Goal: Task Accomplishment & Management: Complete application form

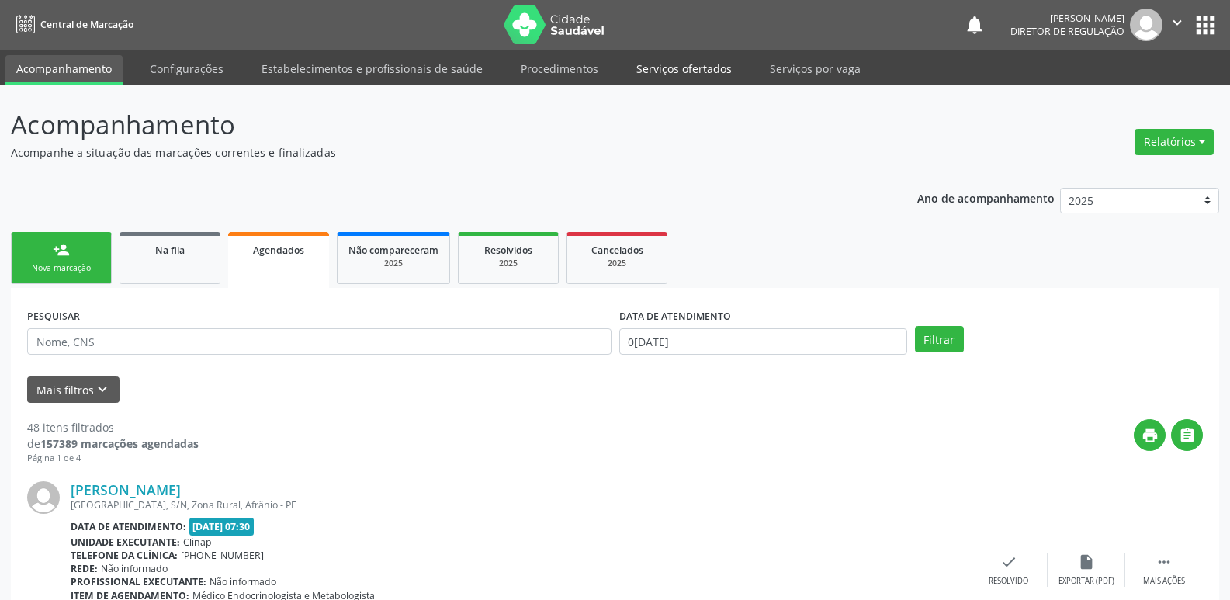
click at [697, 72] on link "Serviços ofertados" at bounding box center [683, 68] width 117 height 27
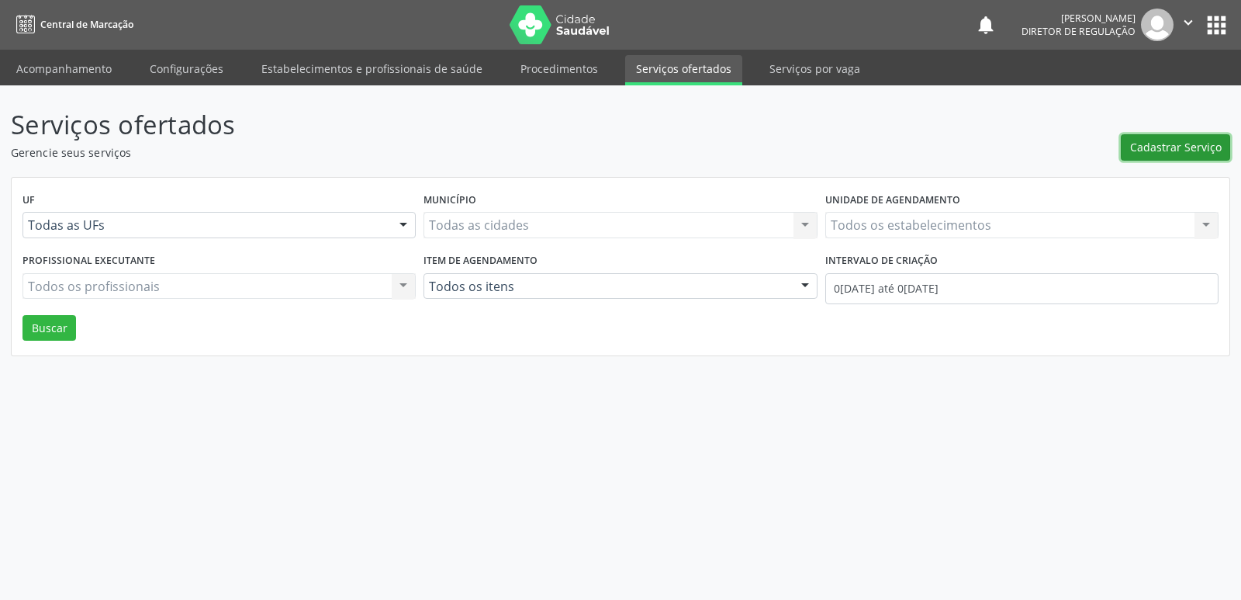
click at [1196, 150] on span "Cadastrar Serviço" at bounding box center [1176, 147] width 92 height 16
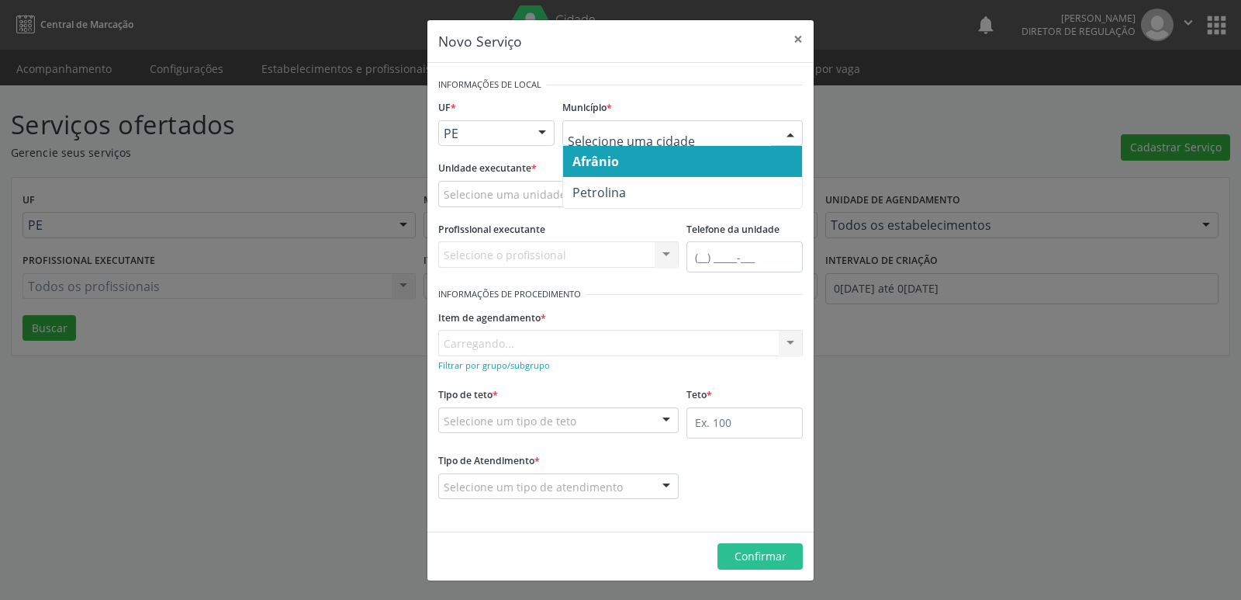
click at [628, 194] on span "Petrolina" at bounding box center [682, 192] width 239 height 31
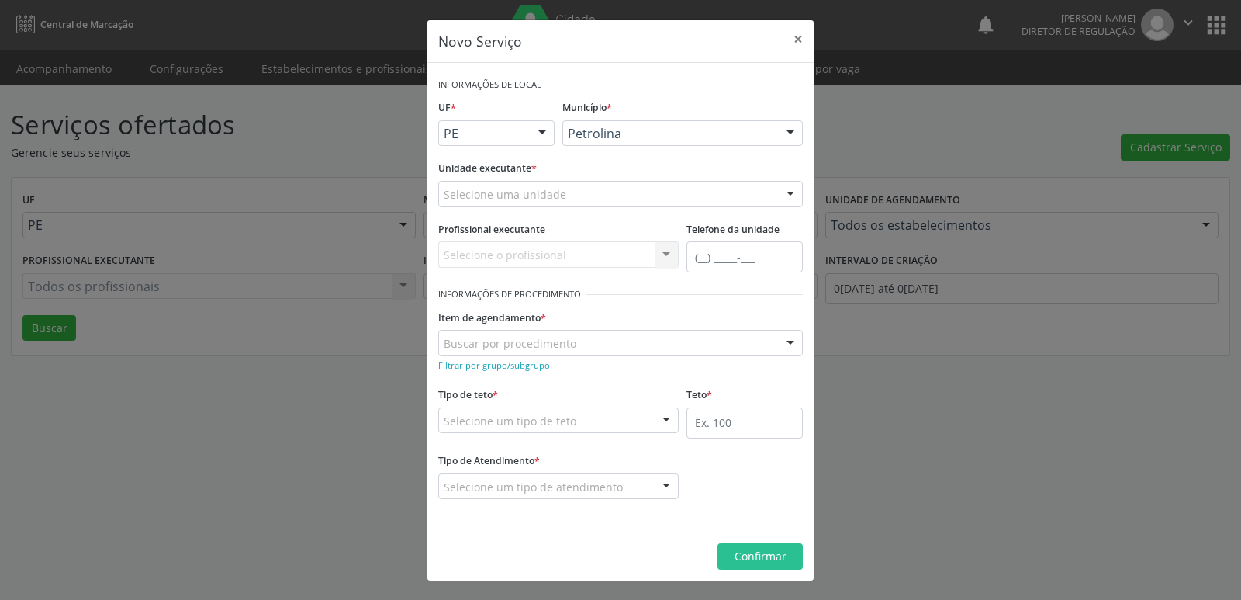
drag, startPoint x: 623, startPoint y: 193, endPoint x: 386, endPoint y: 123, distance: 247.5
click at [386, 123] on div "Novo Serviço × Informações de Local UF * PE BA PE Nenhum resultado encontrado p…" at bounding box center [620, 300] width 1241 height 600
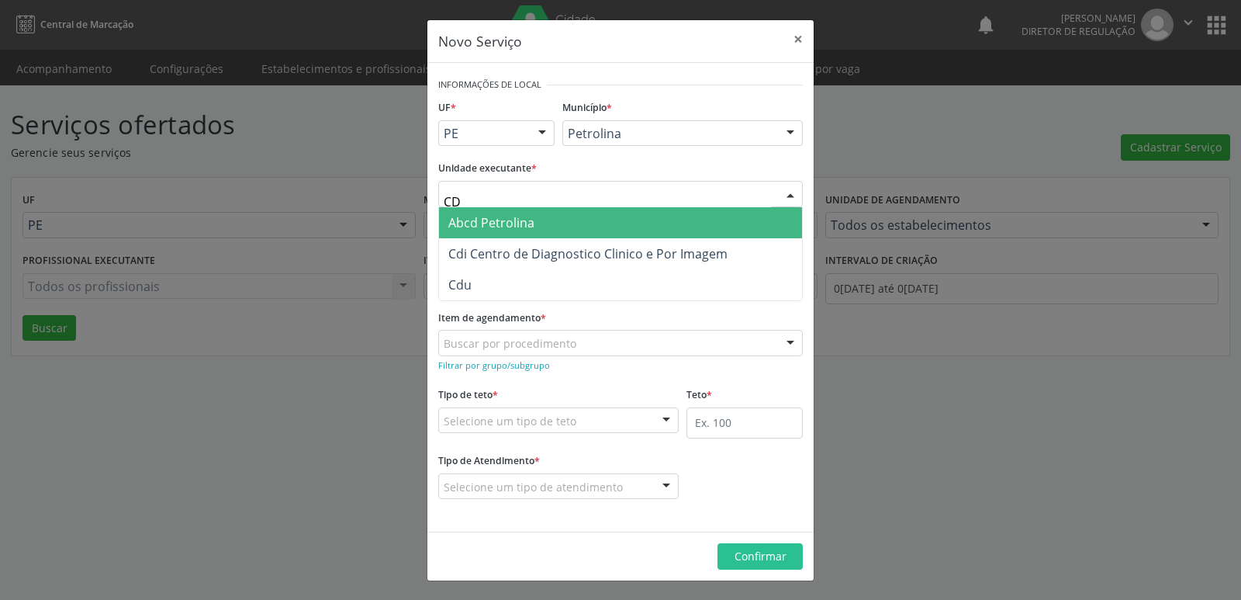
type input "CDI"
click at [552, 230] on span "Cdi Centro de Diagnostico Clinico e Por Imagem" at bounding box center [587, 222] width 279 height 17
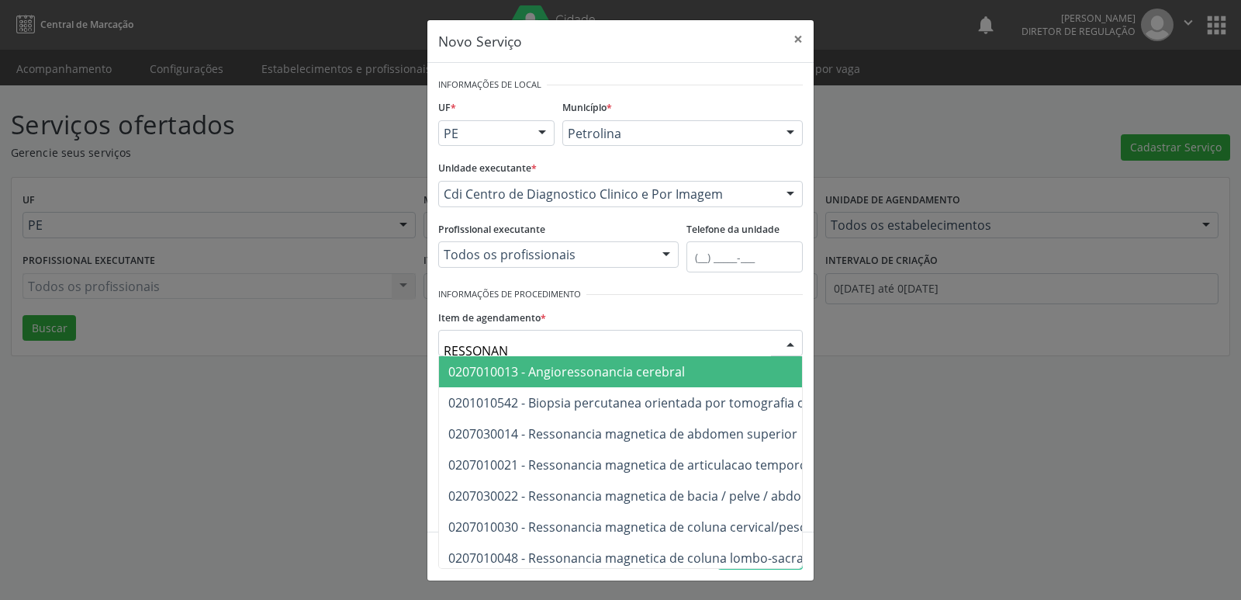
type input "RESSONANC"
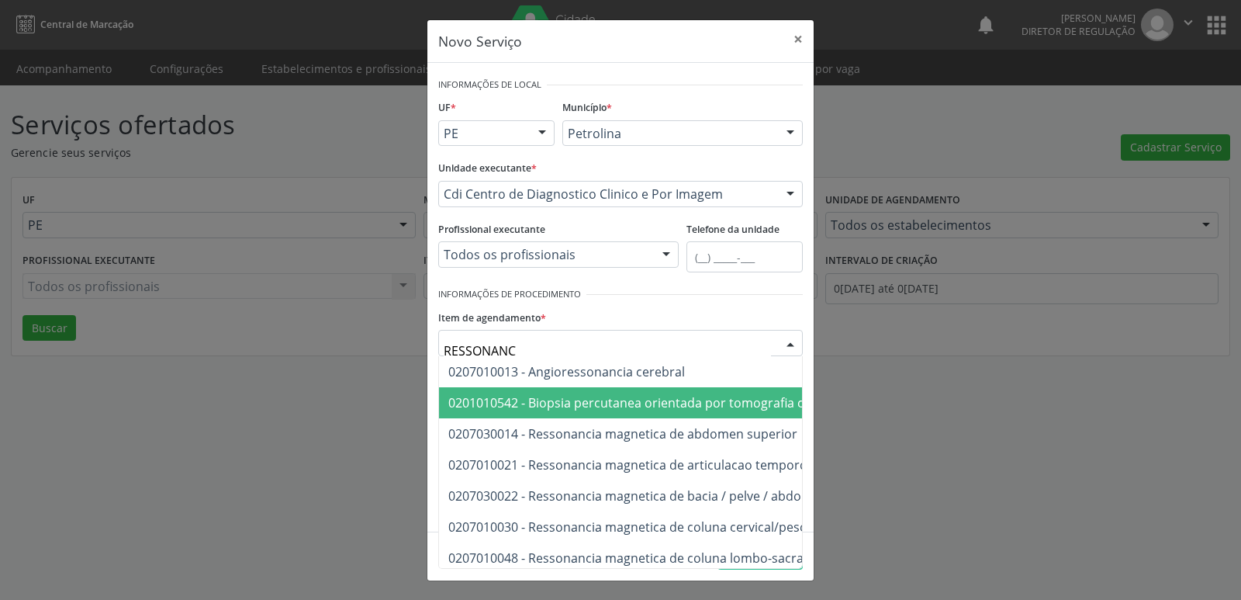
scroll to position [155, 0]
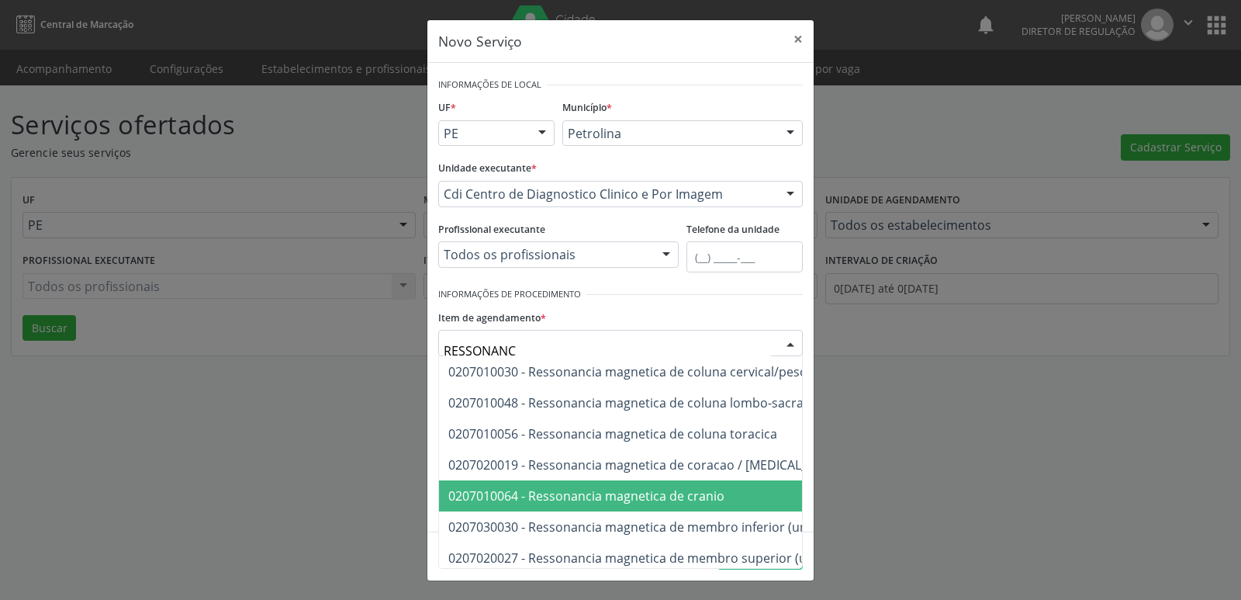
click at [657, 486] on span "0207010064 - Ressonancia magnetica de cranio" at bounding box center [824, 495] width 770 height 31
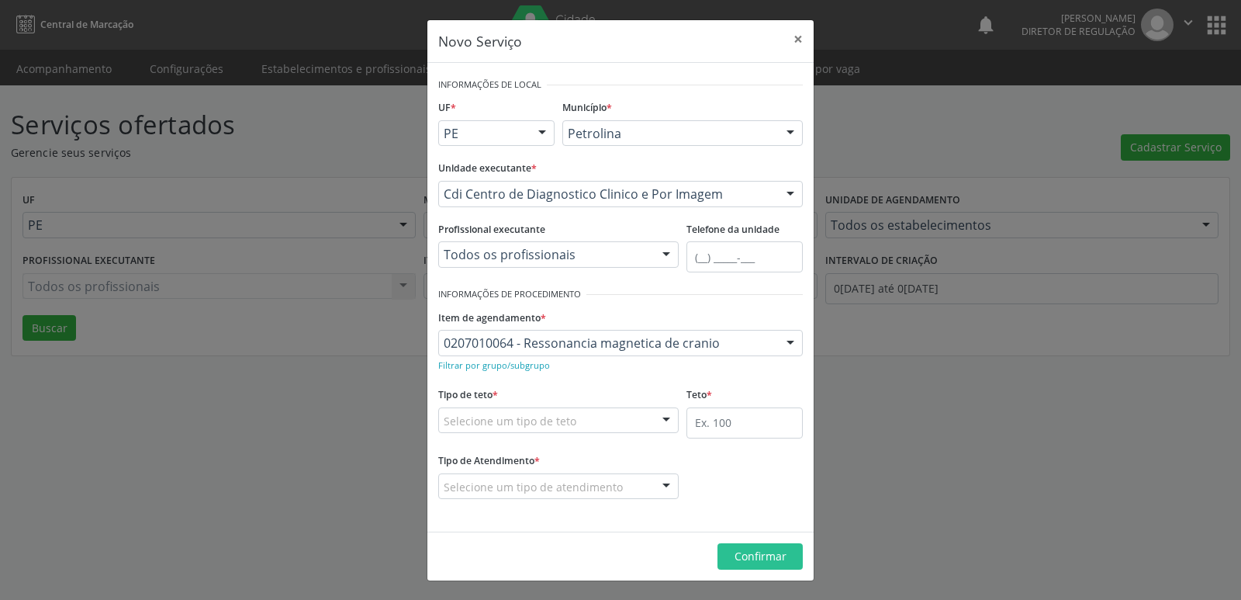
click at [611, 418] on div "Selecione um tipo de teto" at bounding box center [558, 420] width 241 height 26
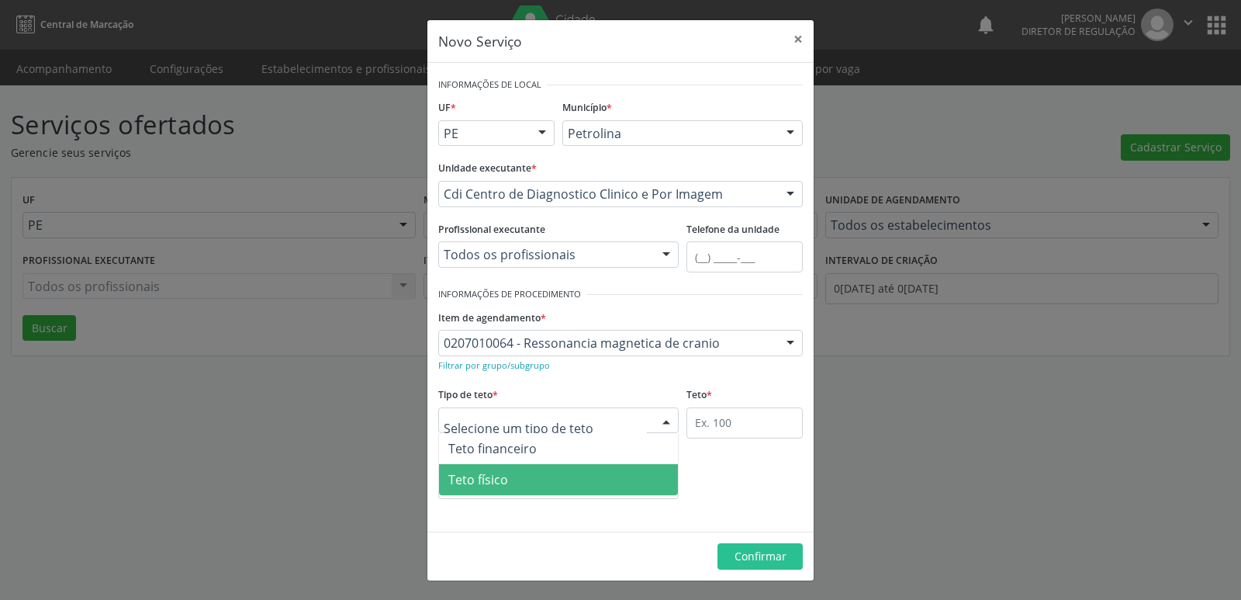
click at [574, 475] on span "Teto físico" at bounding box center [558, 479] width 239 height 31
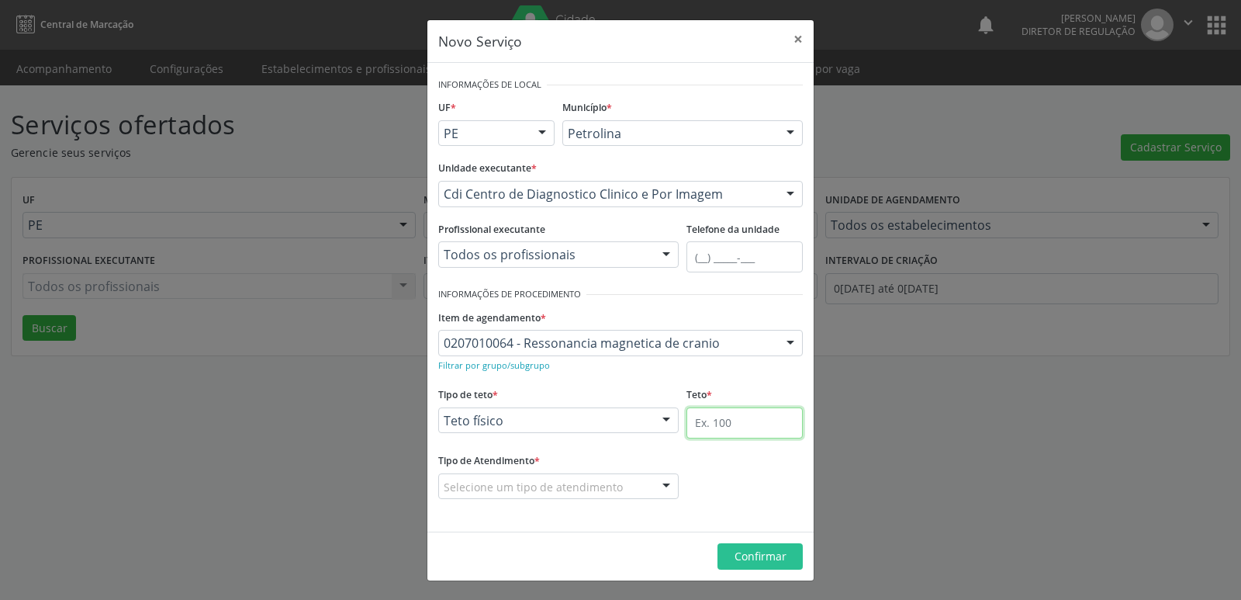
click at [708, 418] on input "text" at bounding box center [745, 422] width 116 height 31
type input "1"
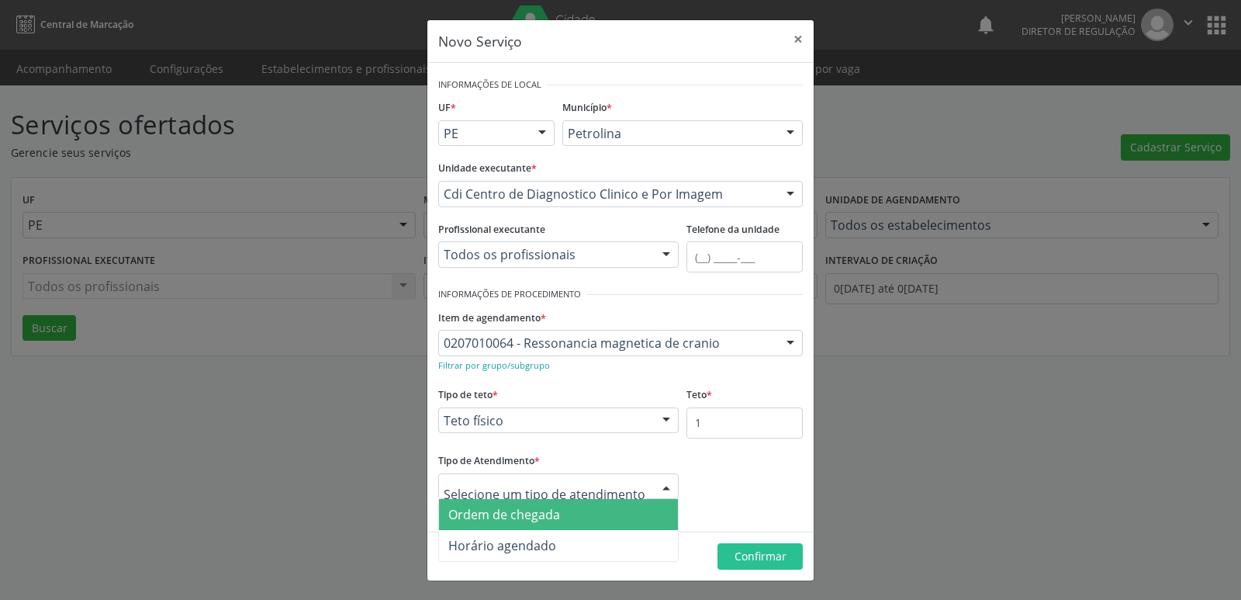
click at [593, 518] on span "Ordem de chegada" at bounding box center [558, 514] width 239 height 31
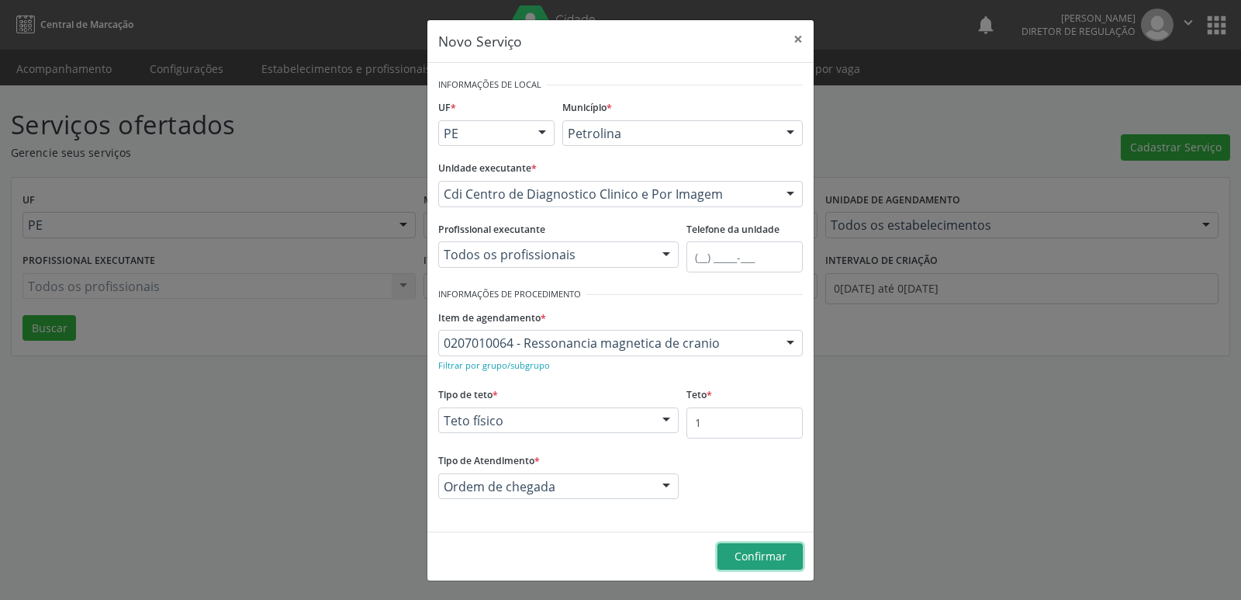
click at [789, 561] on button "Confirmar" at bounding box center [760, 556] width 85 height 26
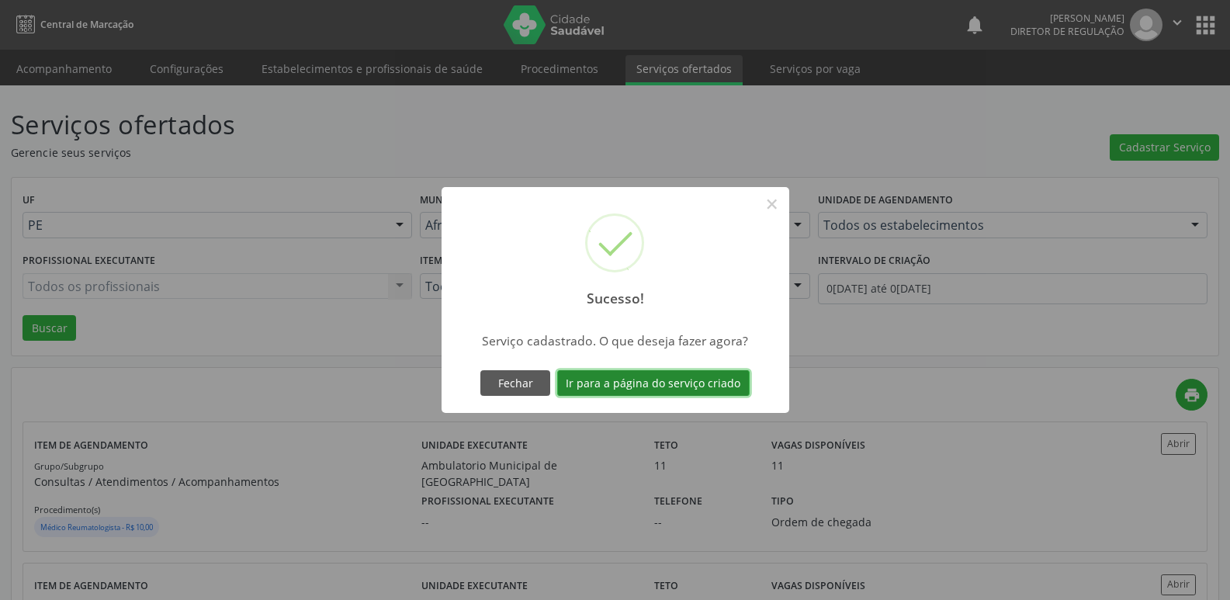
click at [720, 386] on button "Ir para a página do serviço criado" at bounding box center [653, 383] width 192 height 26
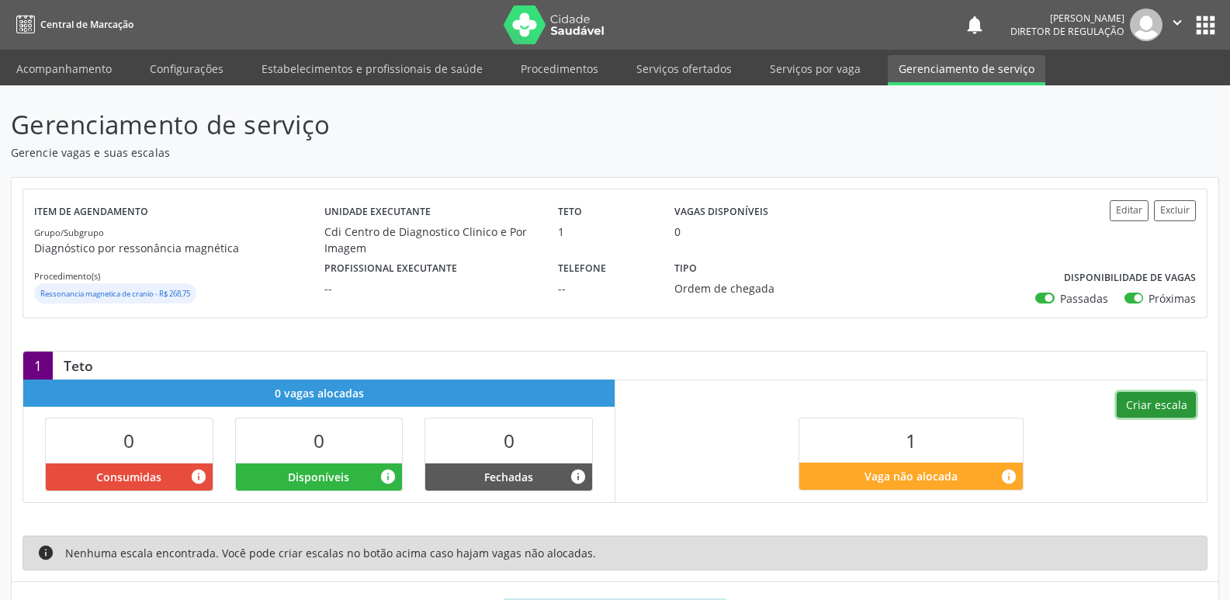
click at [1159, 399] on button "Criar escala" at bounding box center [1155, 405] width 79 height 26
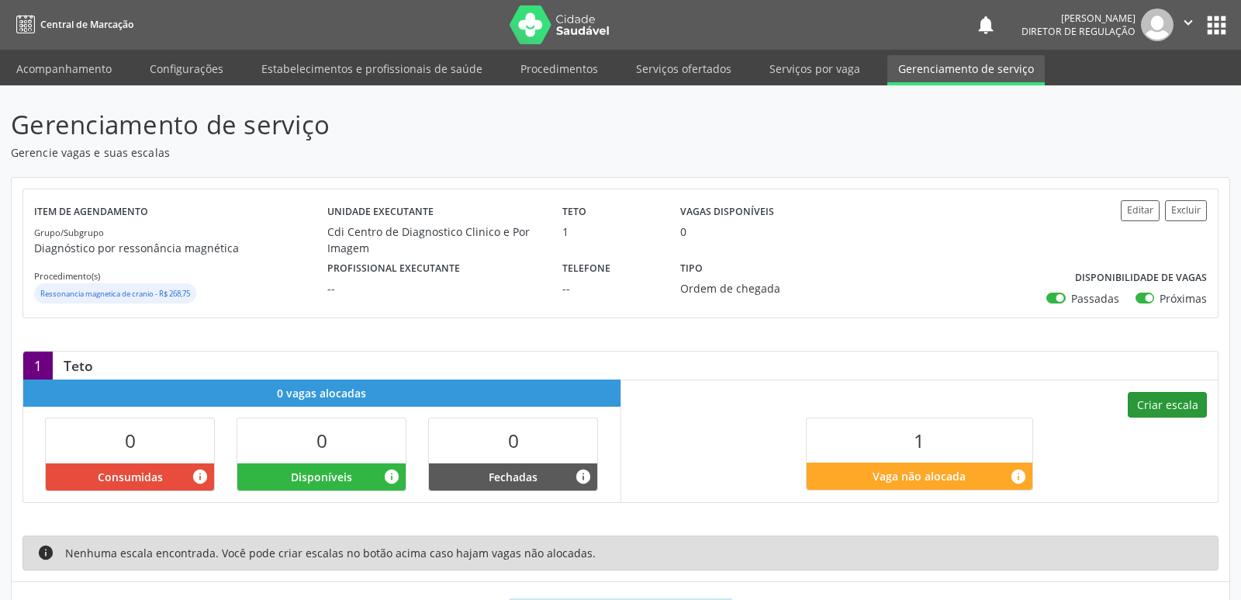
select select "9"
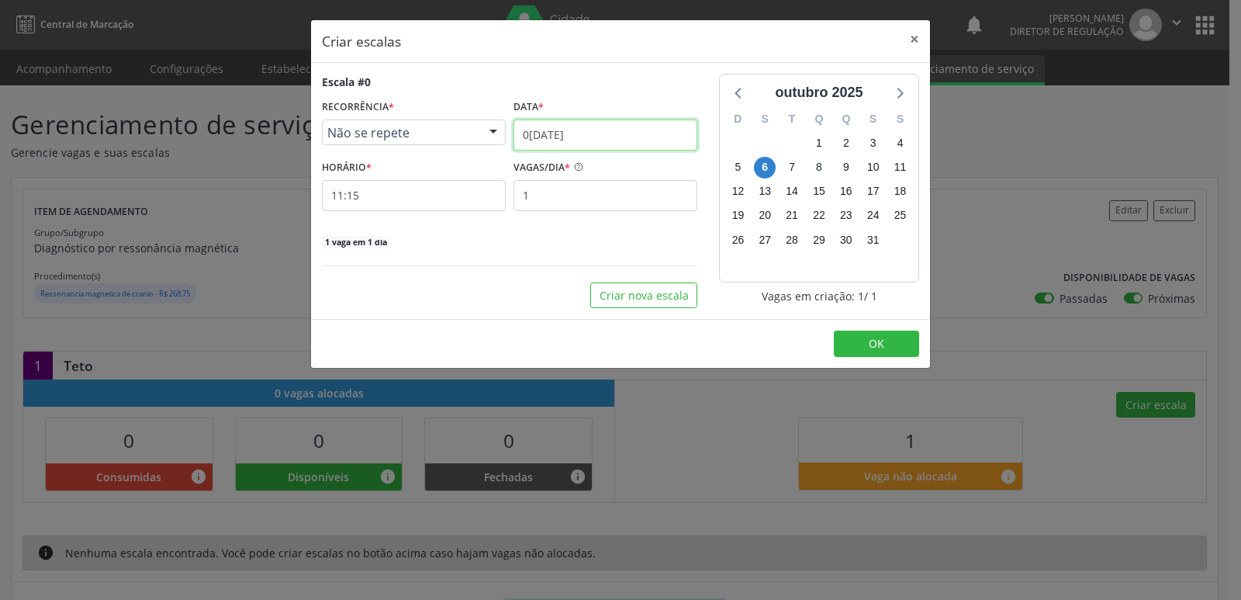
click at [629, 138] on input "0[DATE]" at bounding box center [606, 134] width 184 height 31
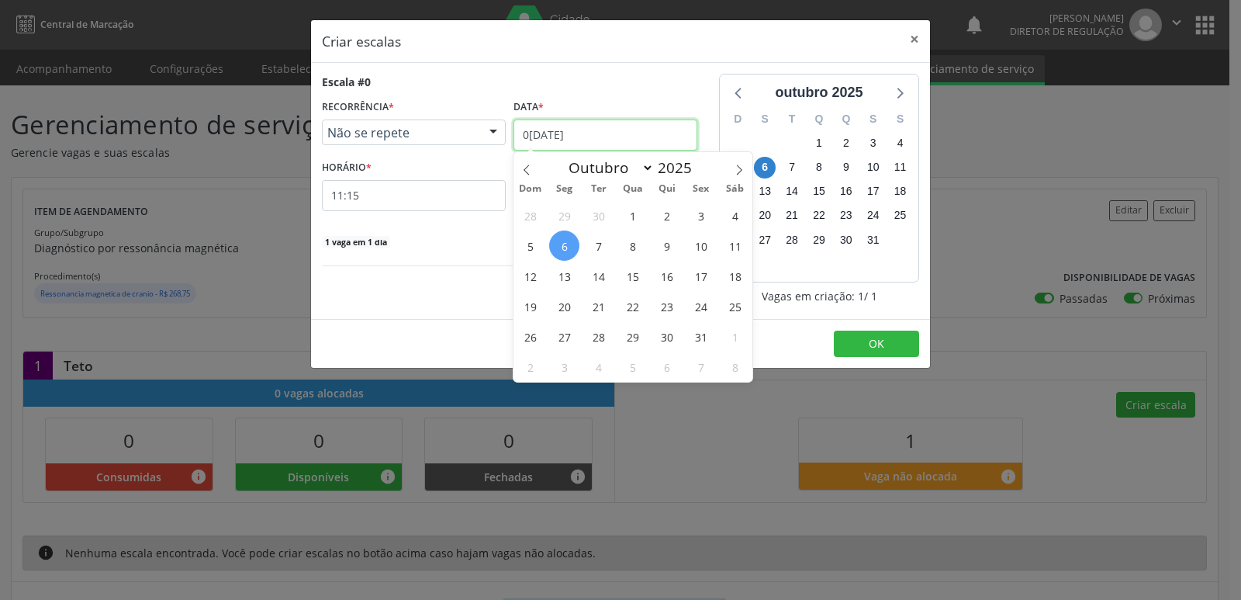
click at [584, 135] on input "0[DATE]" at bounding box center [606, 134] width 184 height 31
click at [407, 194] on input "11:15" at bounding box center [414, 195] width 184 height 31
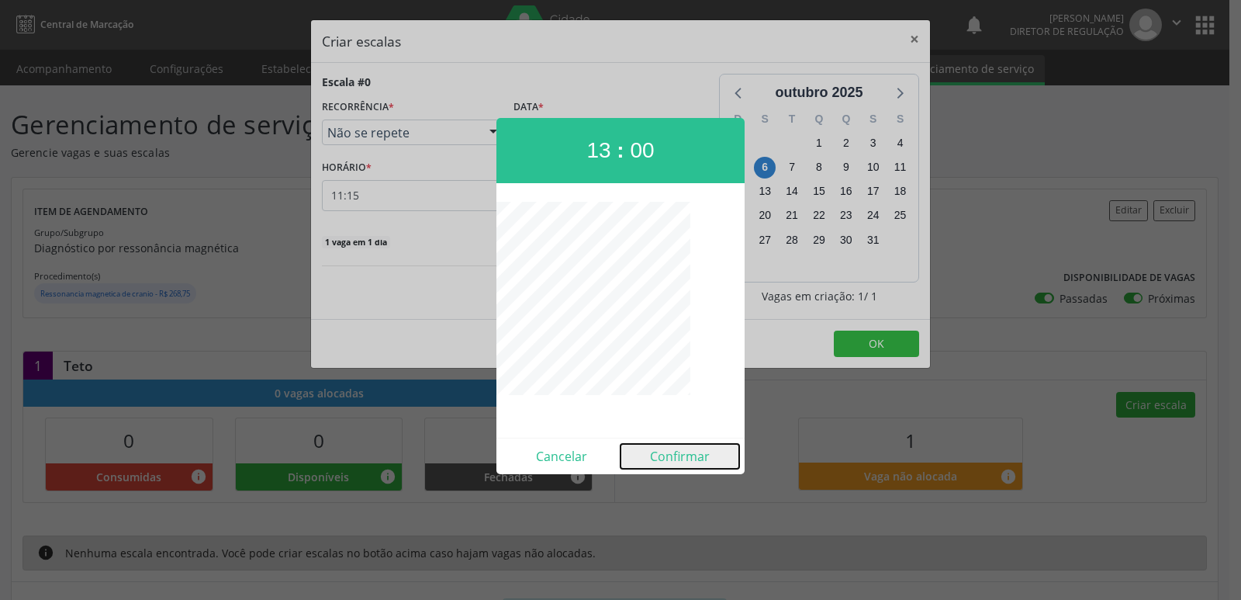
click at [687, 457] on button "Confirmar" at bounding box center [680, 456] width 119 height 25
type input "13:00"
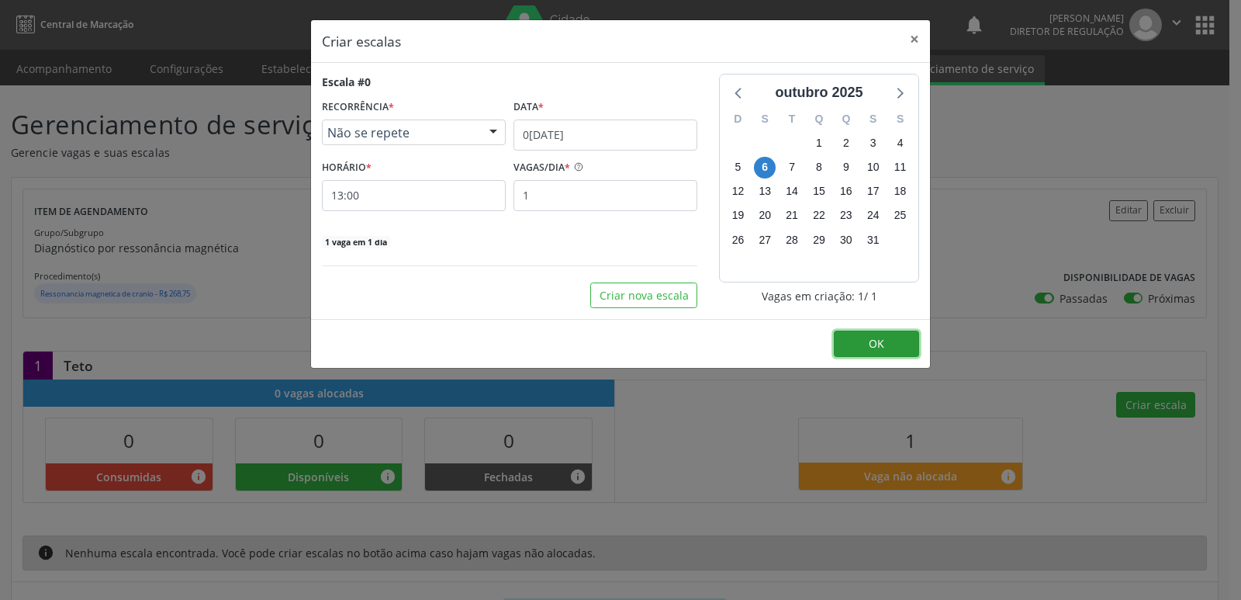
click at [877, 345] on span "OK" at bounding box center [877, 343] width 16 height 15
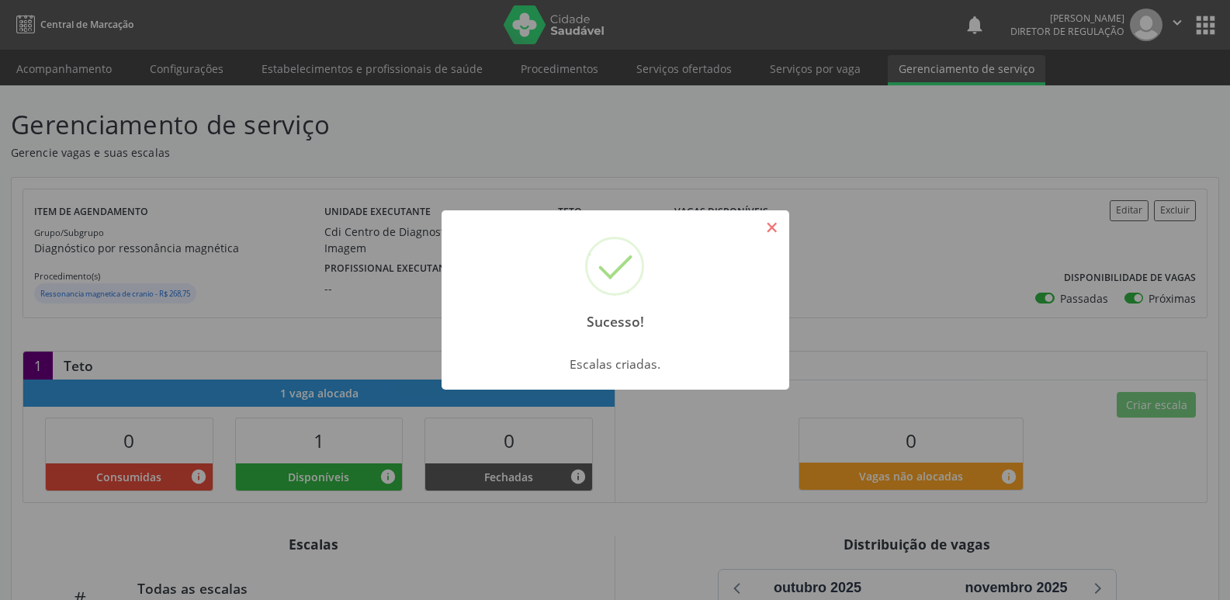
click at [773, 229] on button "×" at bounding box center [772, 227] width 26 height 26
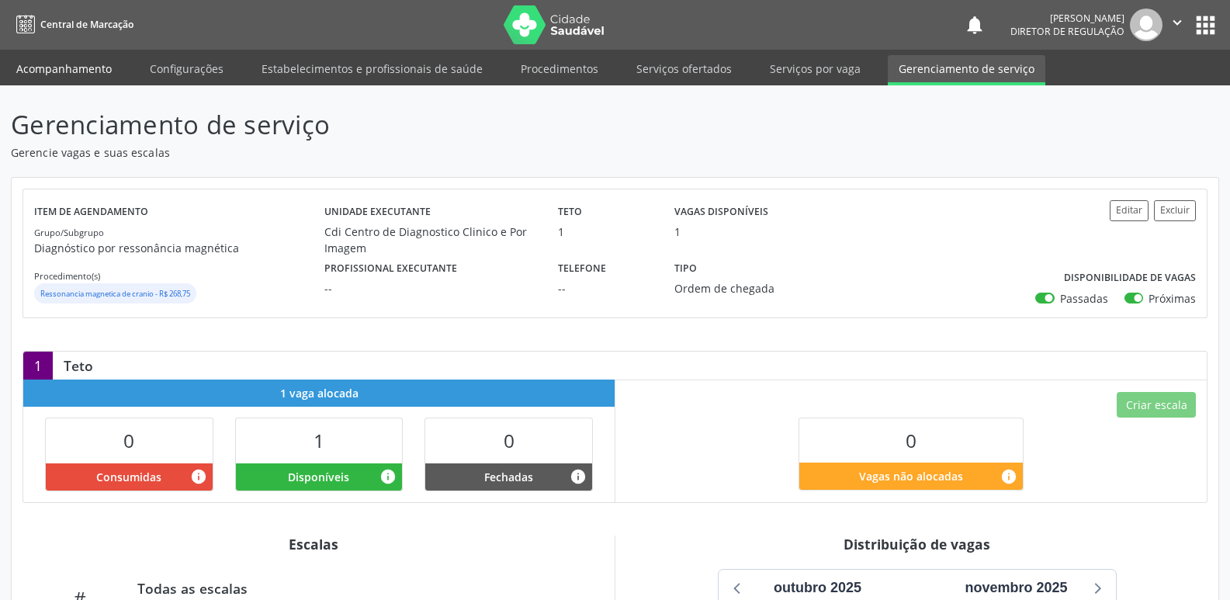
click at [61, 74] on link "Acompanhamento" at bounding box center [63, 68] width 117 height 27
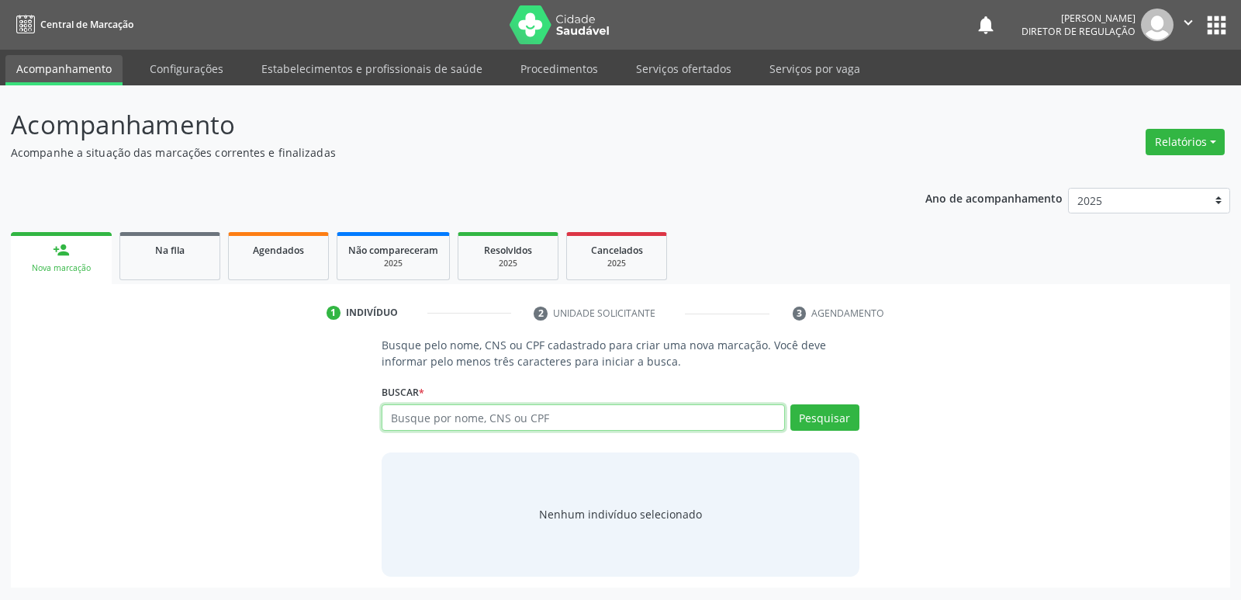
click at [439, 420] on input "text" at bounding box center [583, 417] width 403 height 26
type input "701408680239339"
click at [830, 418] on button "Pesquisar" at bounding box center [825, 417] width 69 height 26
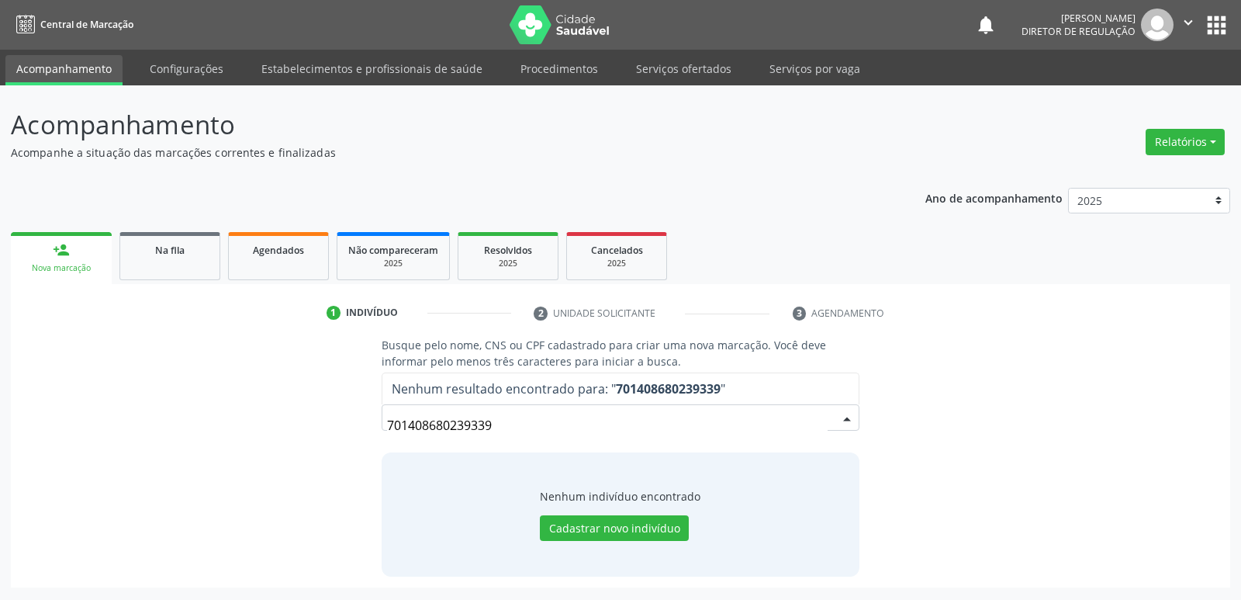
drag, startPoint x: 529, startPoint y: 430, endPoint x: 285, endPoint y: 427, distance: 243.6
click at [285, 427] on div "Busque pelo nome, CNS ou CPF cadastrado para criar uma nova marcação. Você deve…" at bounding box center [621, 456] width 1198 height 239
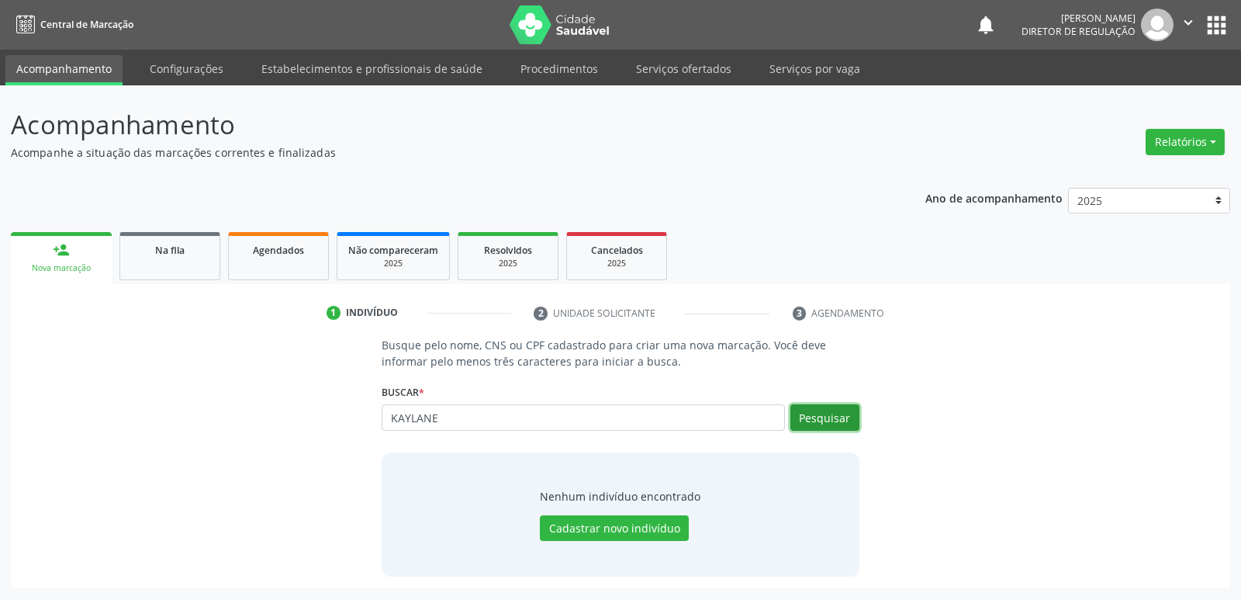
click at [830, 413] on button "Pesquisar" at bounding box center [825, 417] width 69 height 26
click at [831, 415] on button "Pesquisar" at bounding box center [825, 417] width 69 height 26
click at [829, 420] on button "Pesquisar" at bounding box center [825, 417] width 69 height 26
click at [410, 417] on input "KAYLANE" at bounding box center [583, 417] width 403 height 26
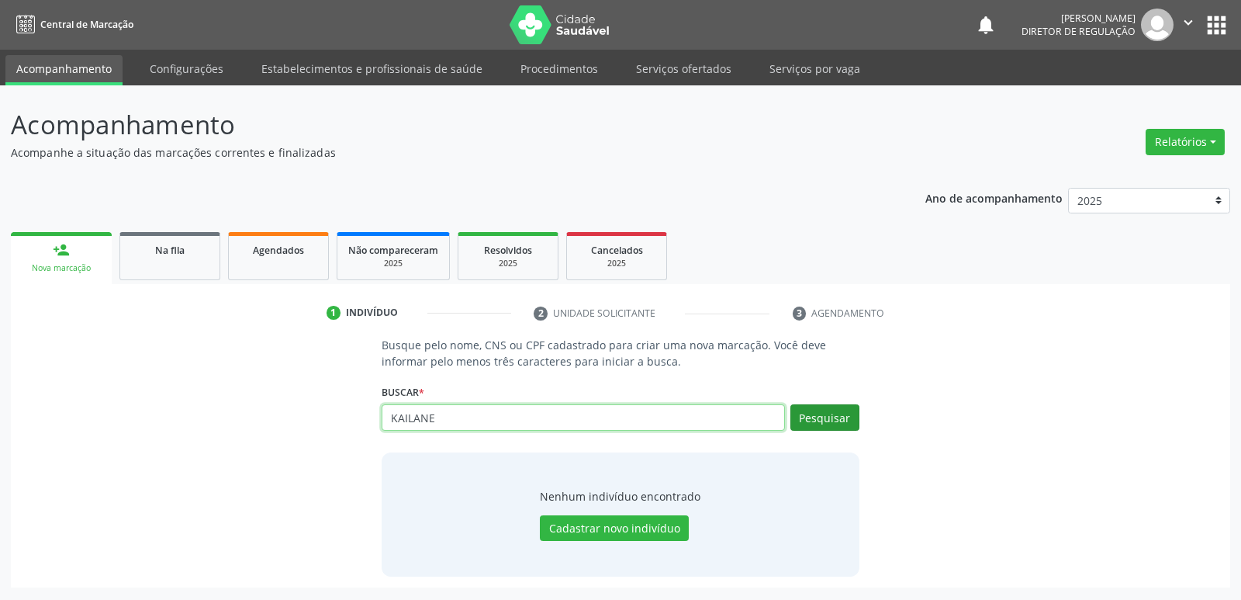
type input "KAILANE"
click at [831, 418] on button "Pesquisar" at bounding box center [825, 417] width 69 height 26
click at [440, 414] on input "KAILANE" at bounding box center [583, 417] width 403 height 26
type input "K"
paste input "175.228.344-90"
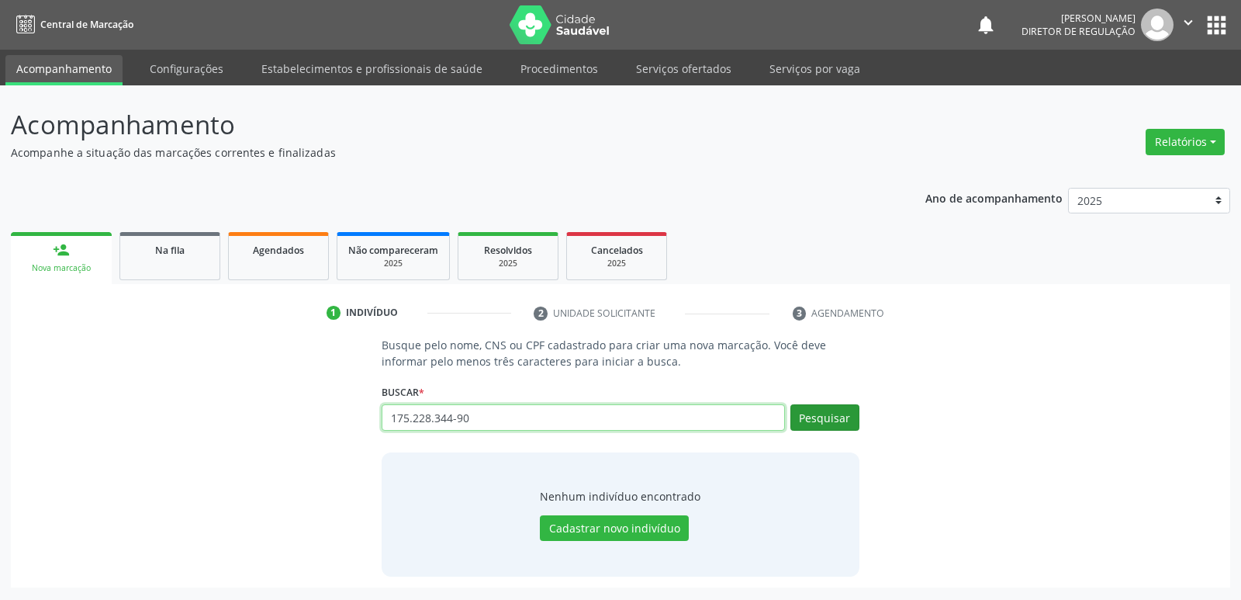
type input "175.228.344-90"
click at [830, 422] on button "Pesquisar" at bounding box center [825, 417] width 69 height 26
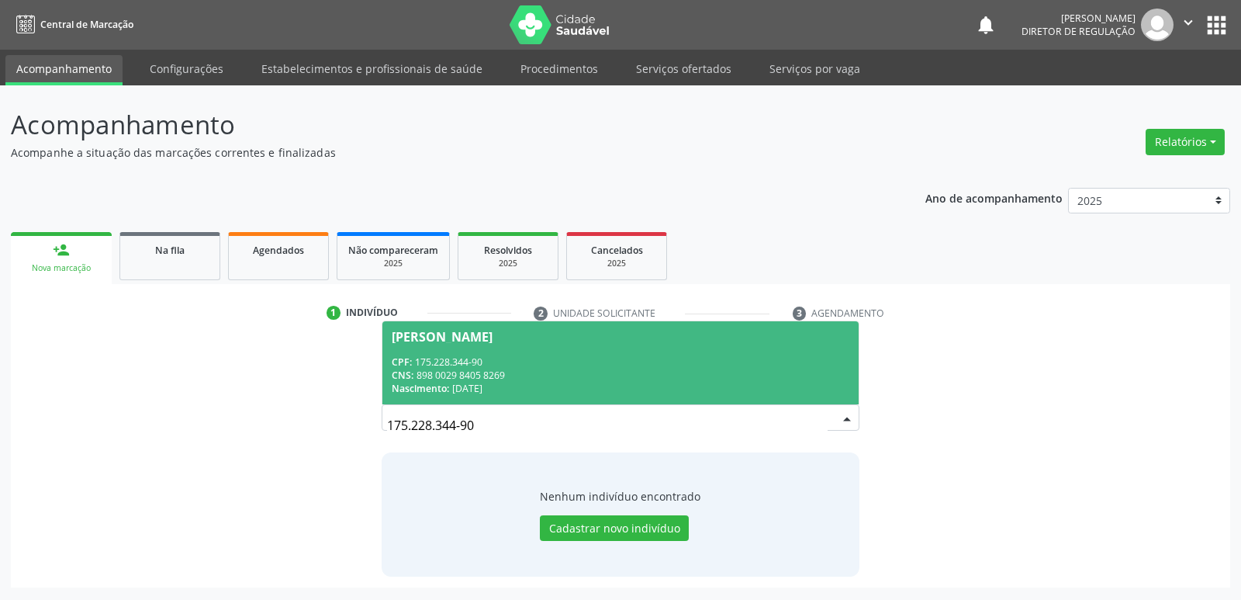
click at [503, 355] on div "CPF: 175.228.344-90" at bounding box center [620, 361] width 457 height 13
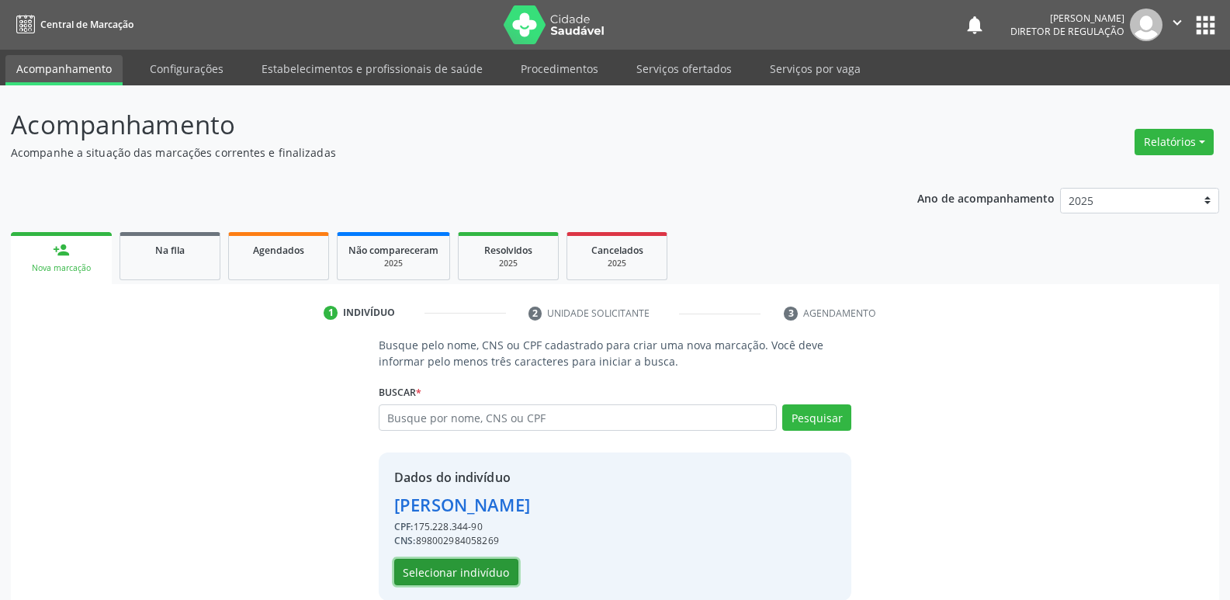
click at [474, 576] on button "Selecionar indivíduo" at bounding box center [456, 572] width 124 height 26
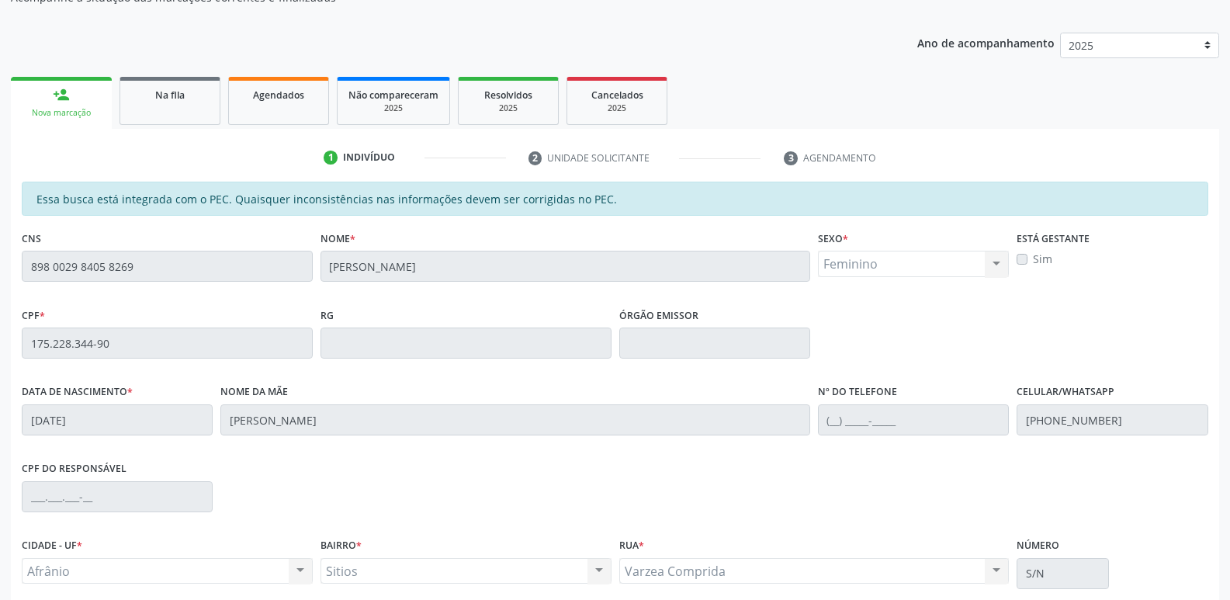
scroll to position [286, 0]
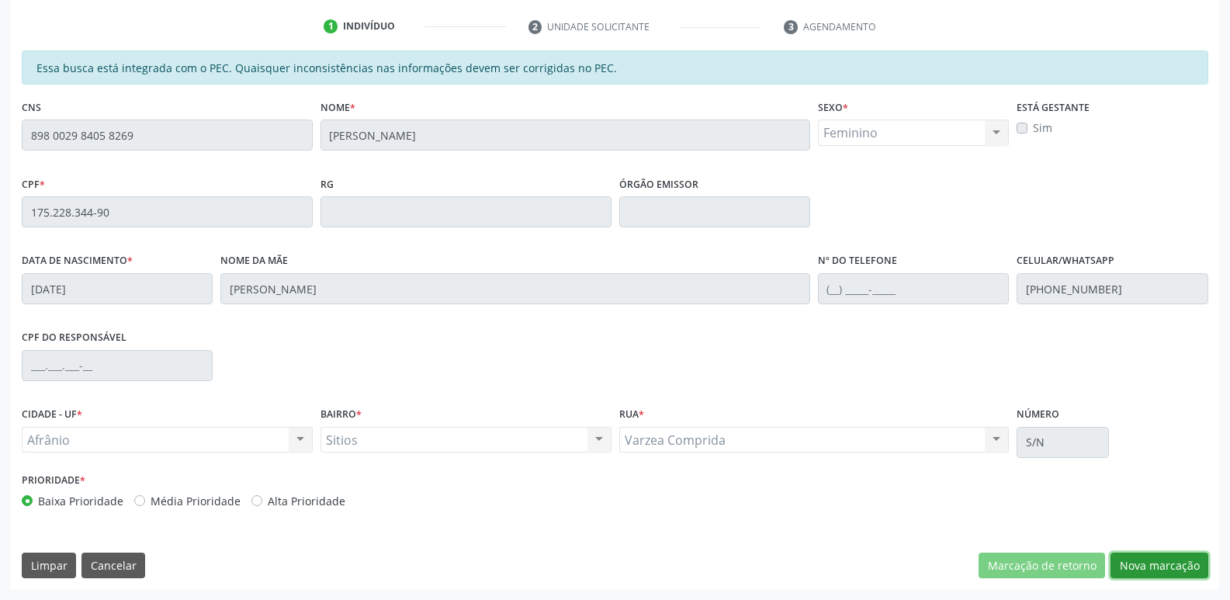
click at [1169, 562] on button "Nova marcação" at bounding box center [1159, 565] width 98 height 26
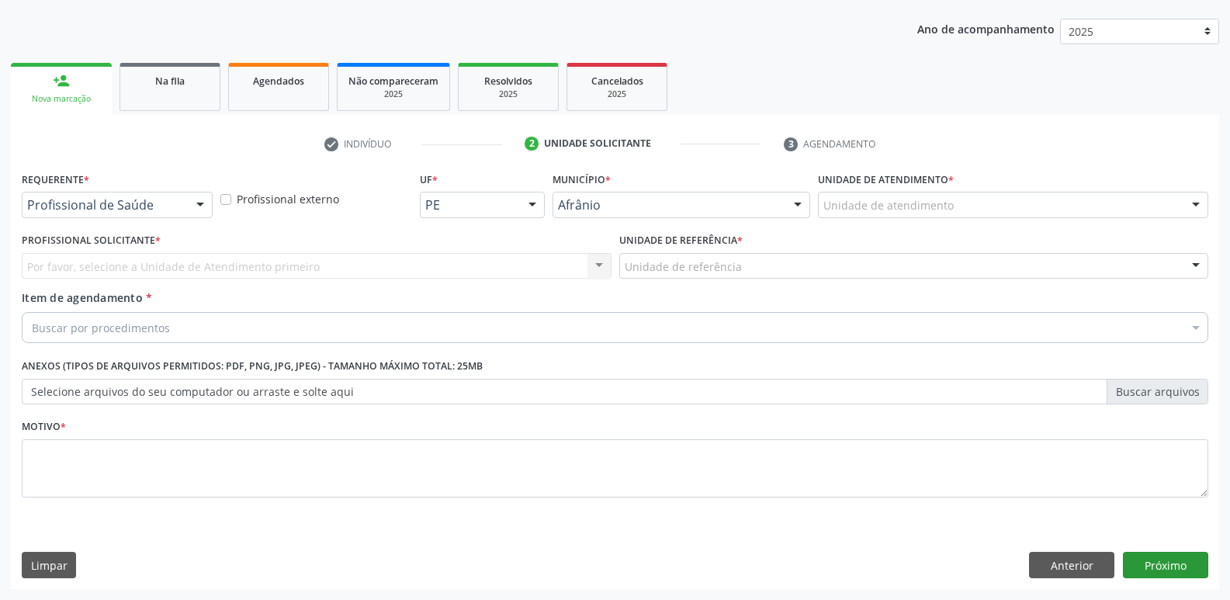
scroll to position [169, 0]
click at [989, 204] on div "Unidade de atendimento" at bounding box center [1013, 205] width 390 height 26
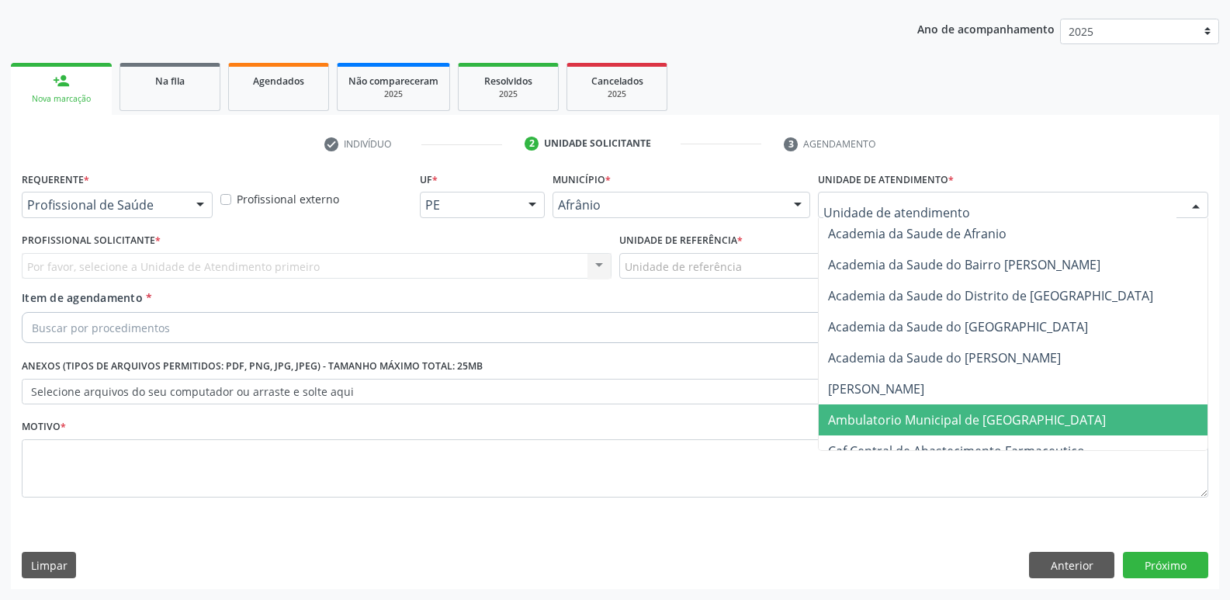
drag, startPoint x: 949, startPoint y: 424, endPoint x: 940, endPoint y: 418, distance: 10.8
click at [950, 423] on span "Ambulatorio Municipal de [GEOGRAPHIC_DATA]" at bounding box center [967, 419] width 278 height 17
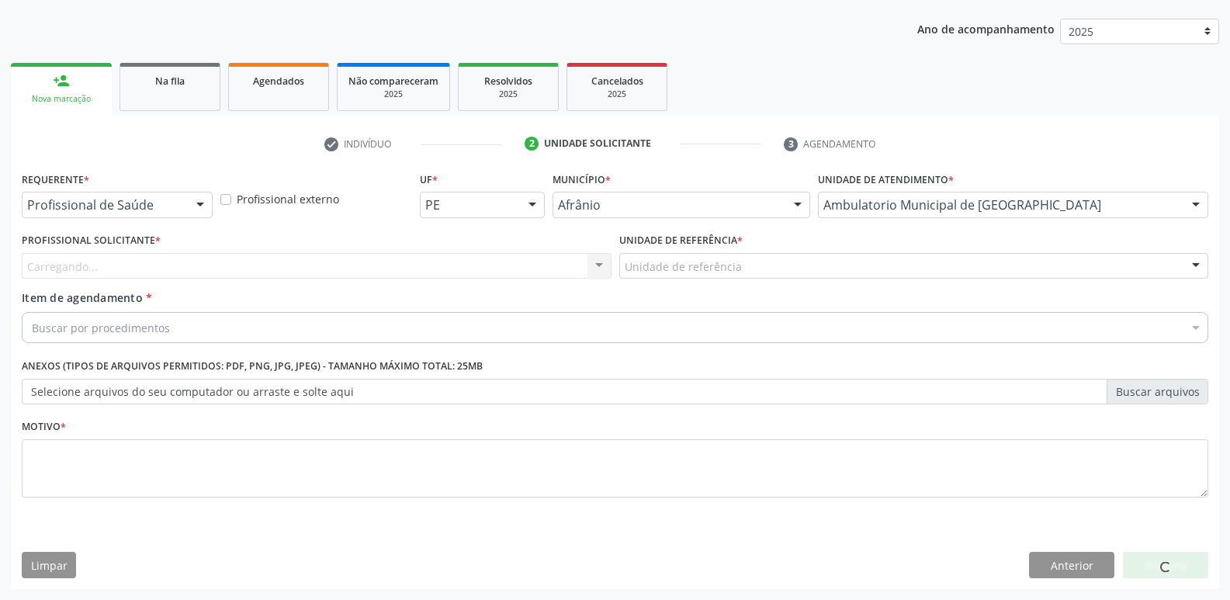
click at [758, 270] on div "Unidade de referência" at bounding box center [914, 266] width 590 height 26
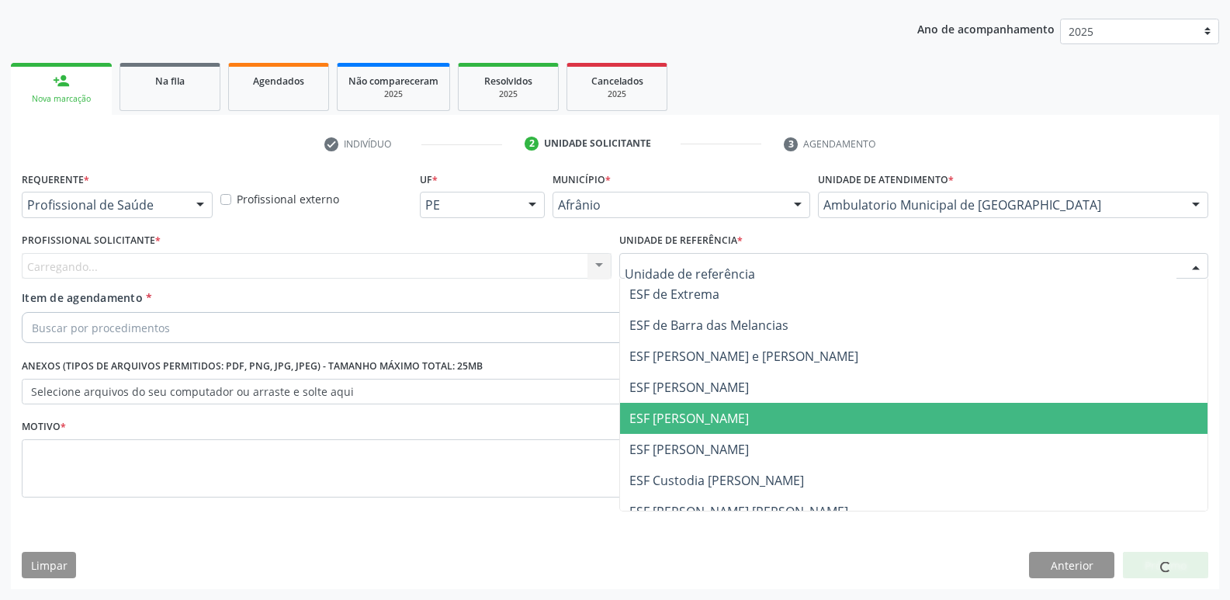
click at [732, 417] on span "ESF [PERSON_NAME]" at bounding box center [914, 418] width 588 height 31
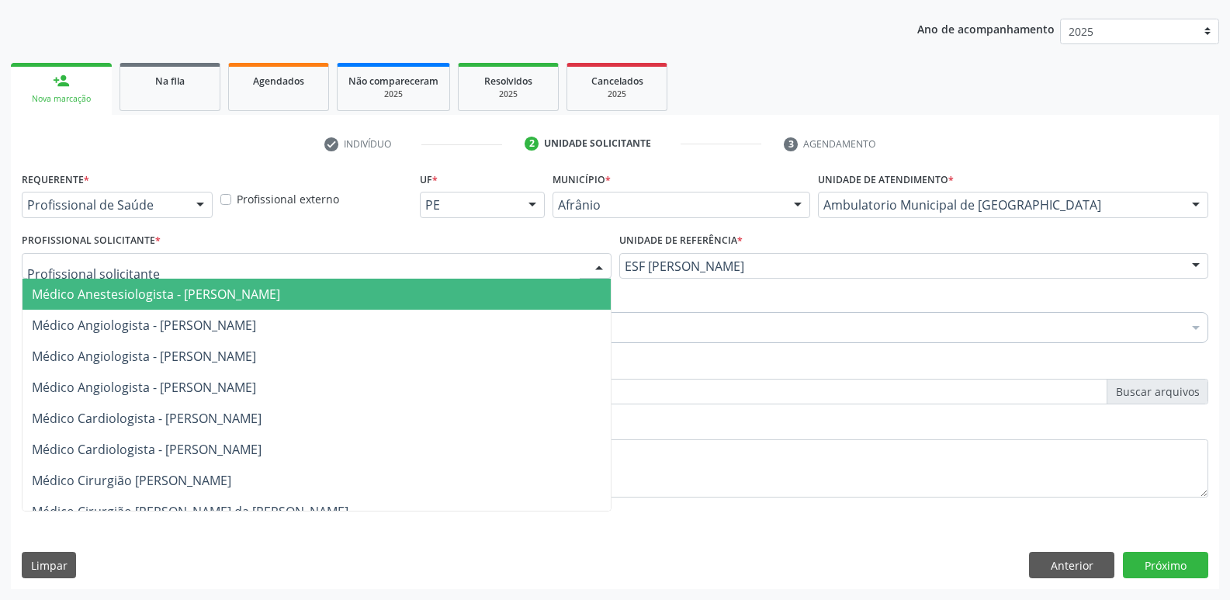
click at [407, 260] on div at bounding box center [317, 266] width 590 height 26
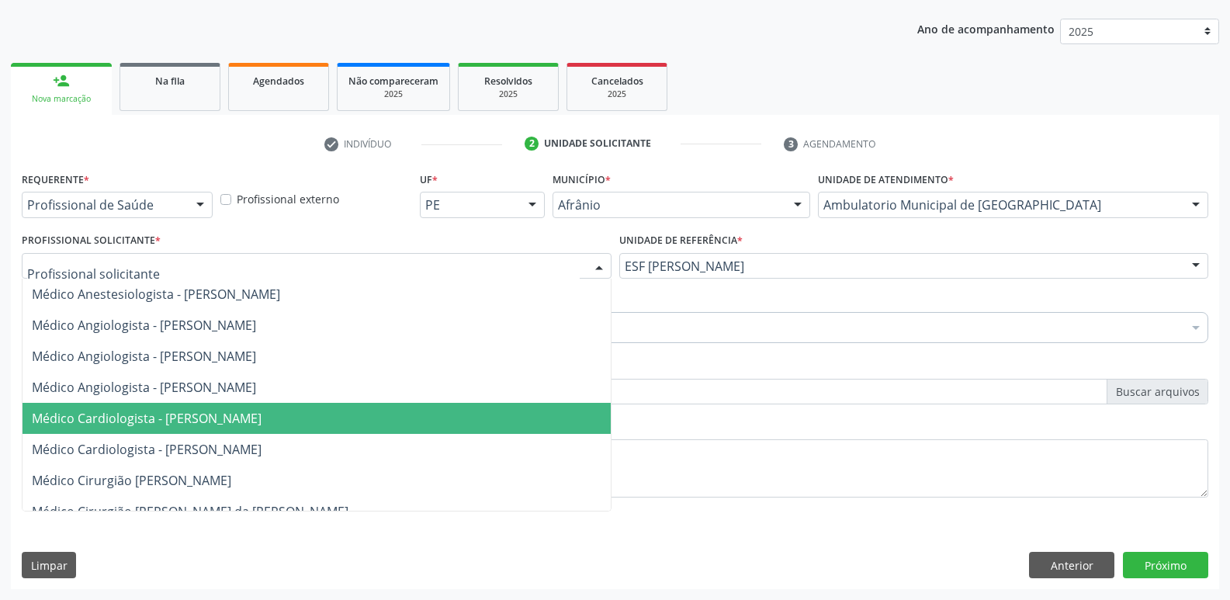
click at [261, 411] on span "Médico Cardiologista - [PERSON_NAME]" at bounding box center [147, 418] width 230 height 17
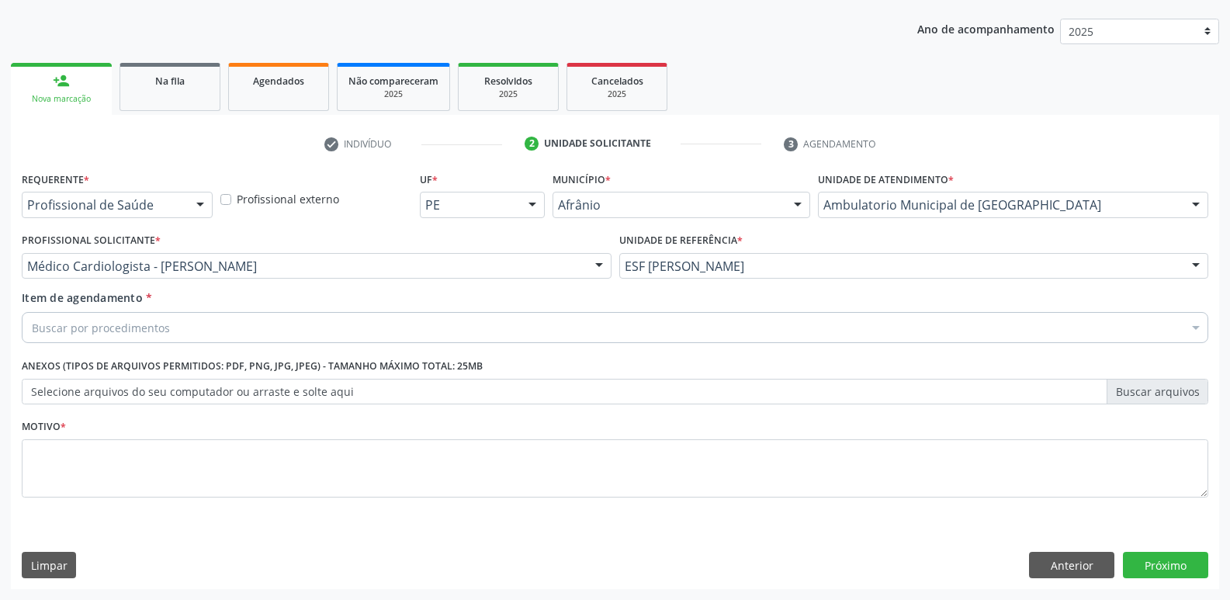
click at [244, 324] on div "Buscar por procedimentos" at bounding box center [615, 327] width 1186 height 31
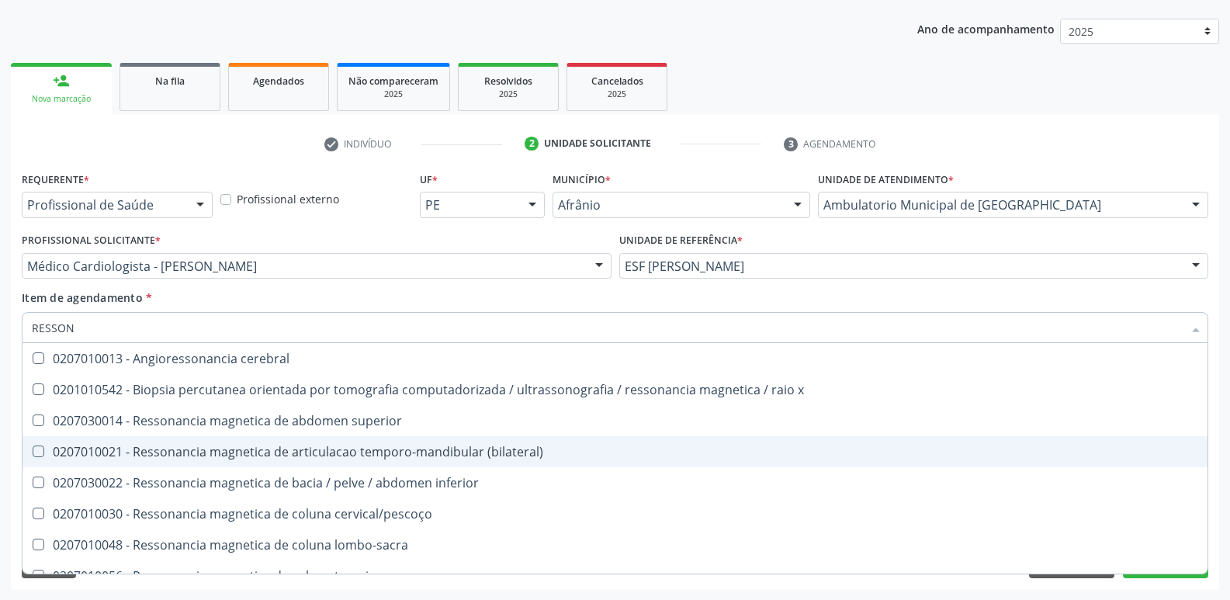
type input "RESSONA"
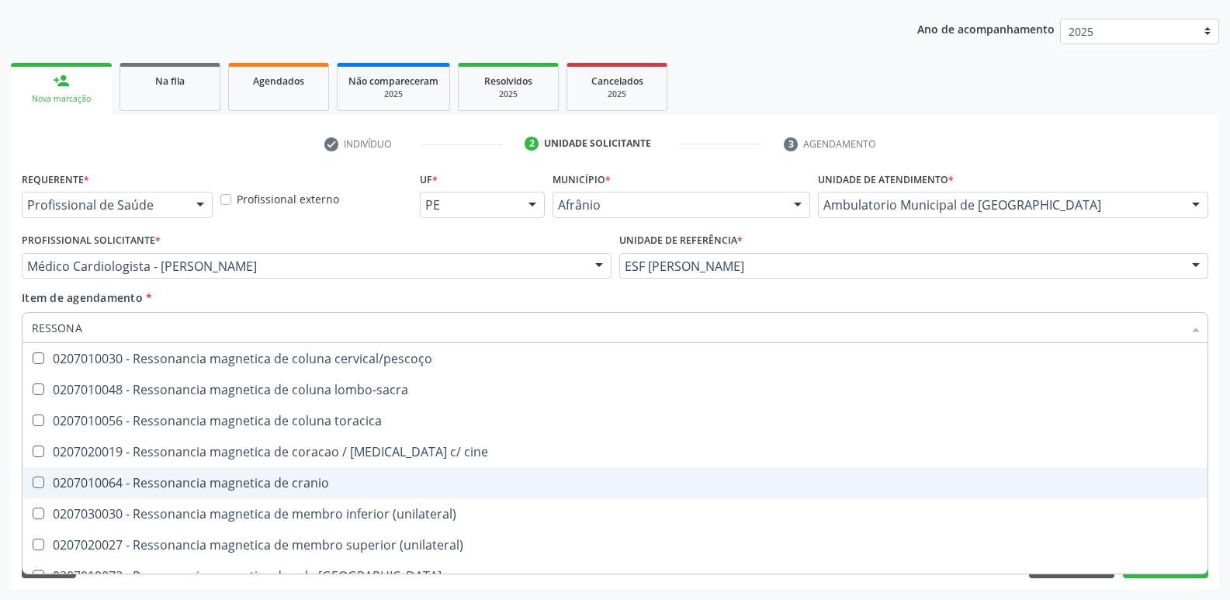
click at [309, 485] on div "0207010064 - Ressonancia magnetica de cranio" at bounding box center [615, 482] width 1166 height 12
checkbox cranio "true"
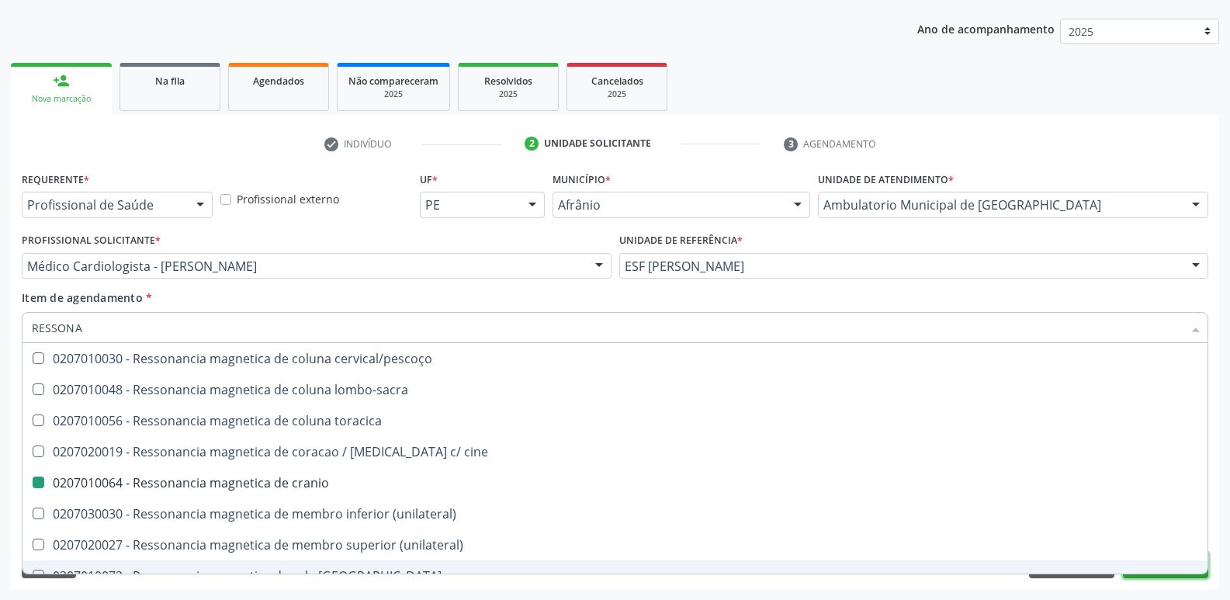
click at [1153, 576] on button "Próximo" at bounding box center [1165, 565] width 85 height 26
checkbox x "true"
checkbox cranio "false"
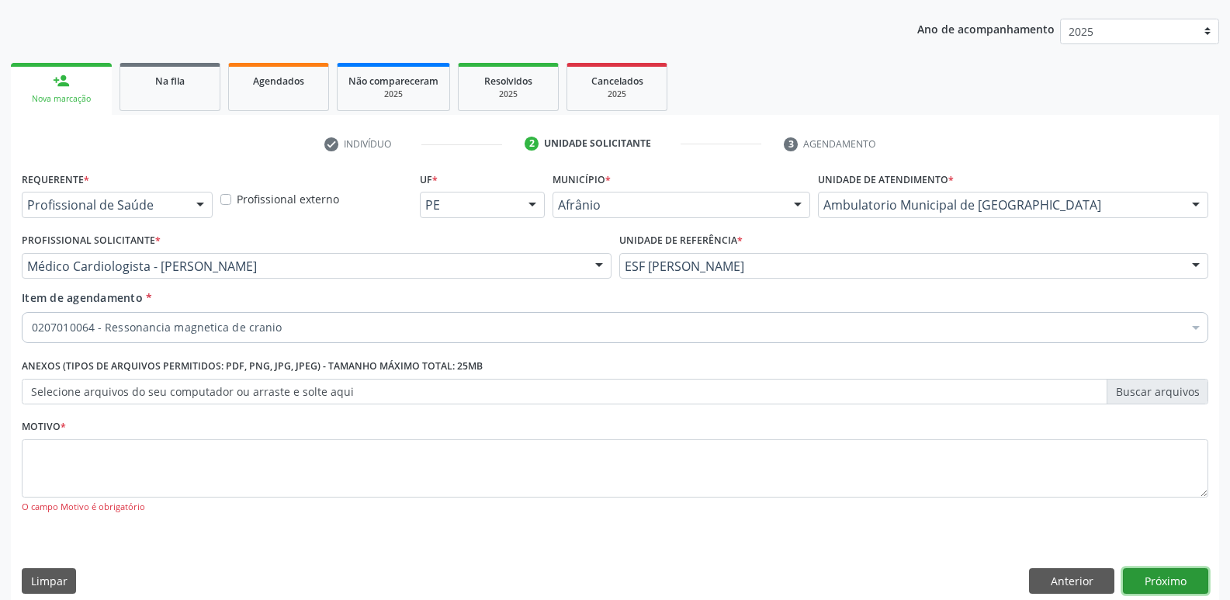
scroll to position [0, 0]
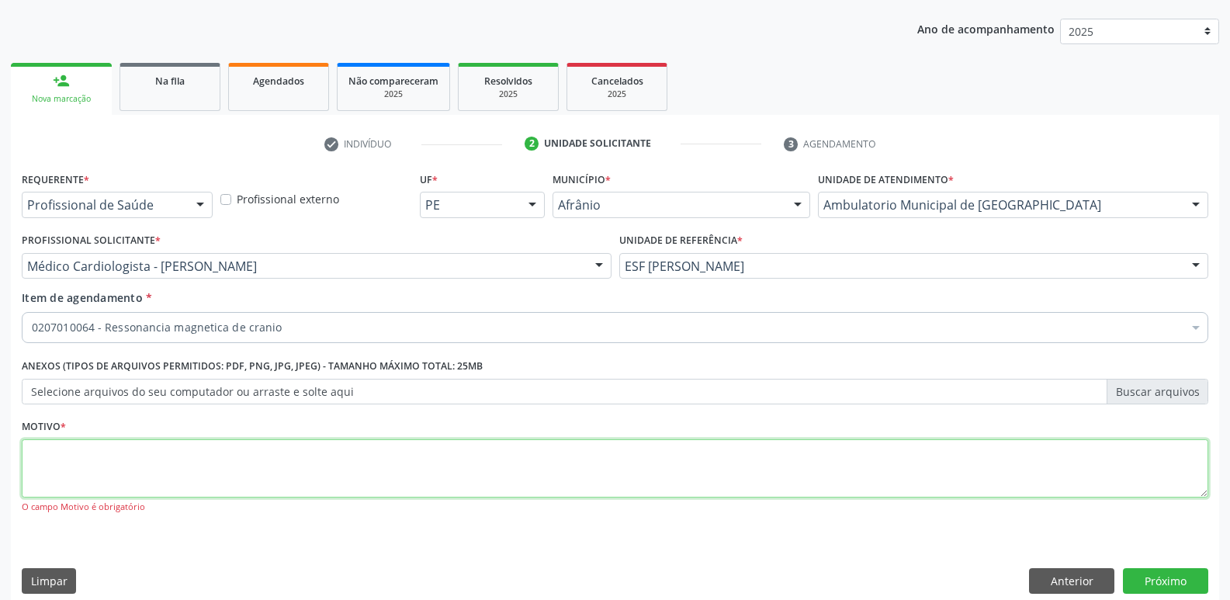
click at [318, 462] on textarea at bounding box center [615, 468] width 1186 height 59
type textarea "*"
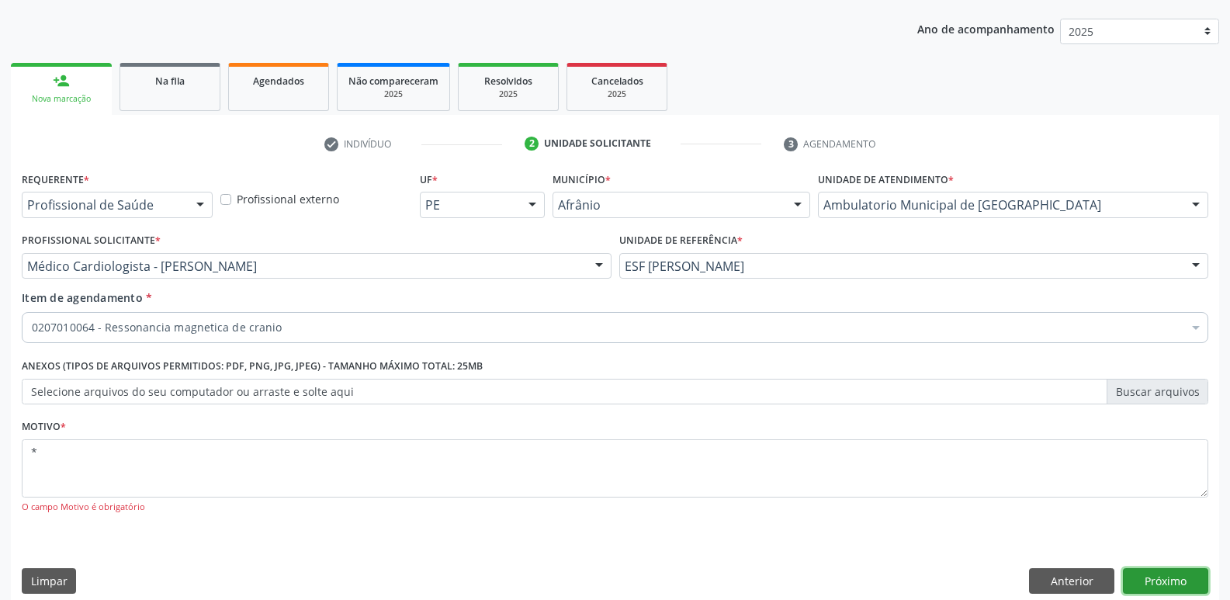
click at [1170, 576] on button "Próximo" at bounding box center [1165, 581] width 85 height 26
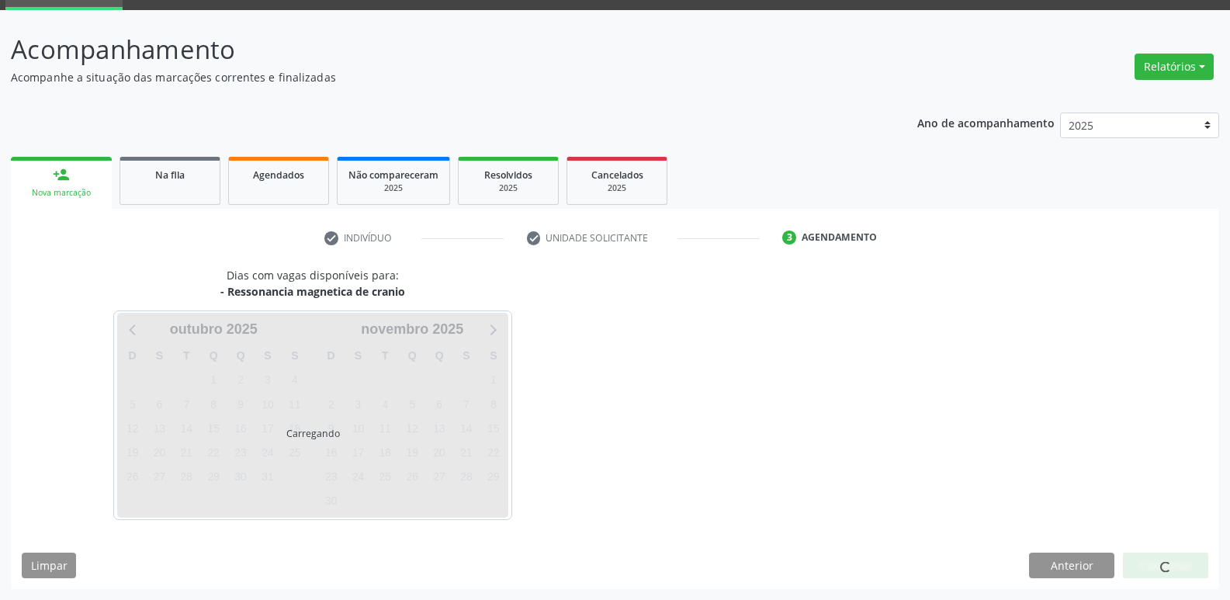
scroll to position [75, 0]
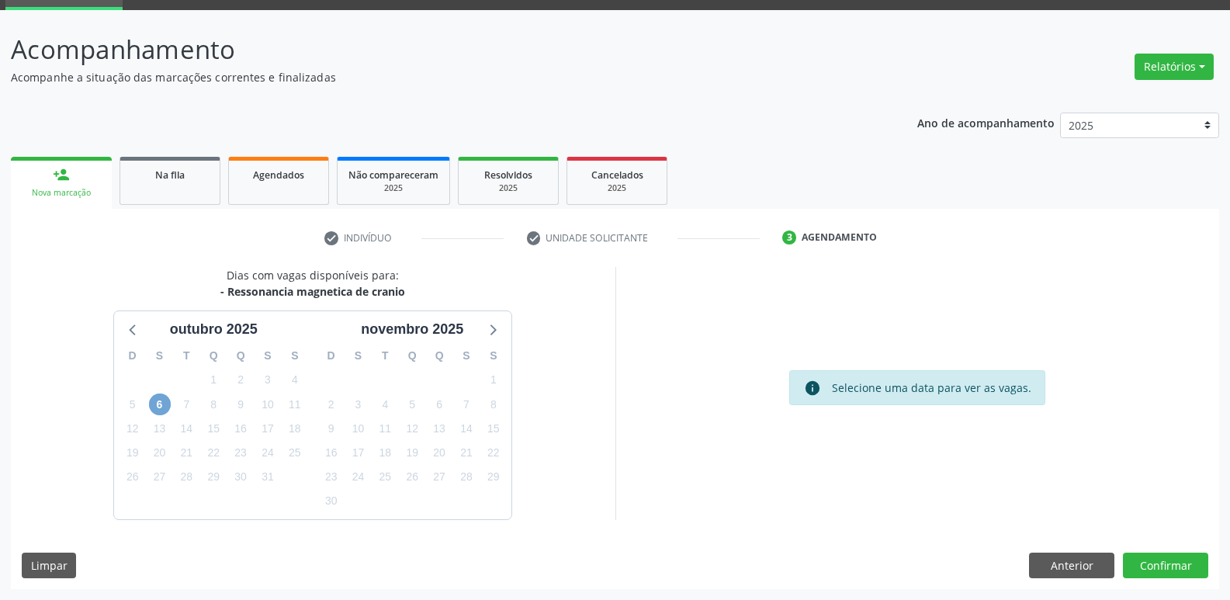
click at [162, 402] on span "6" at bounding box center [160, 404] width 22 height 22
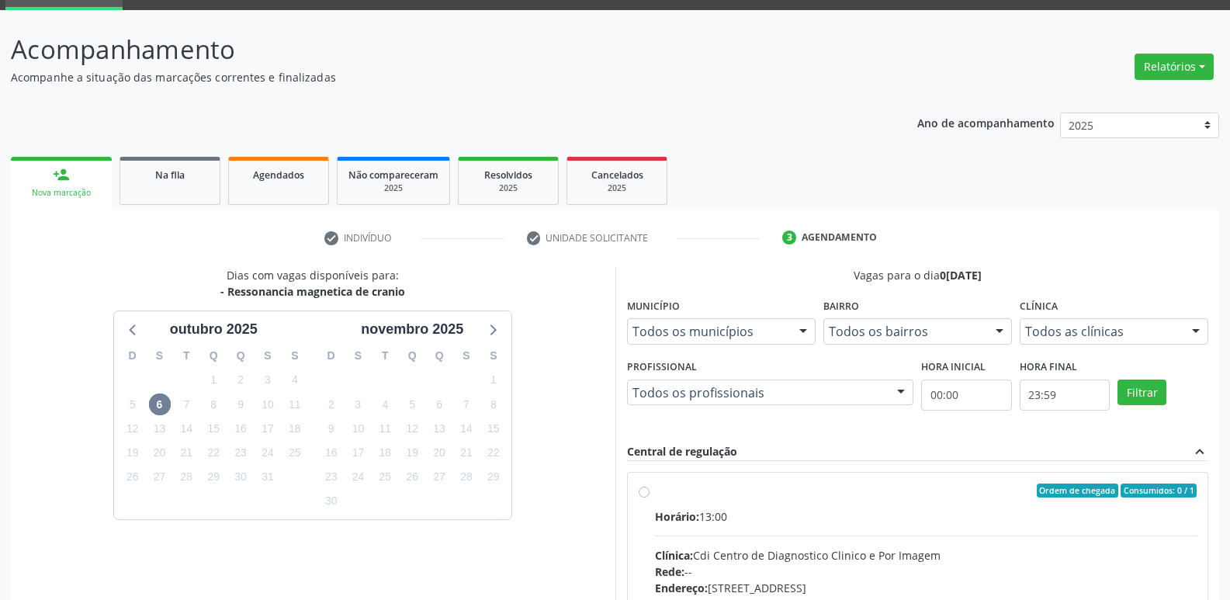
click at [700, 494] on div "Ordem de chegada Consumidos: 0 / 1" at bounding box center [926, 490] width 542 height 14
click at [649, 494] on input "Ordem de chegada Consumidos: 0 / 1 Horário: 13:00 Clínica: Cdi Centro de Diagno…" at bounding box center [643, 490] width 11 height 14
radio input "true"
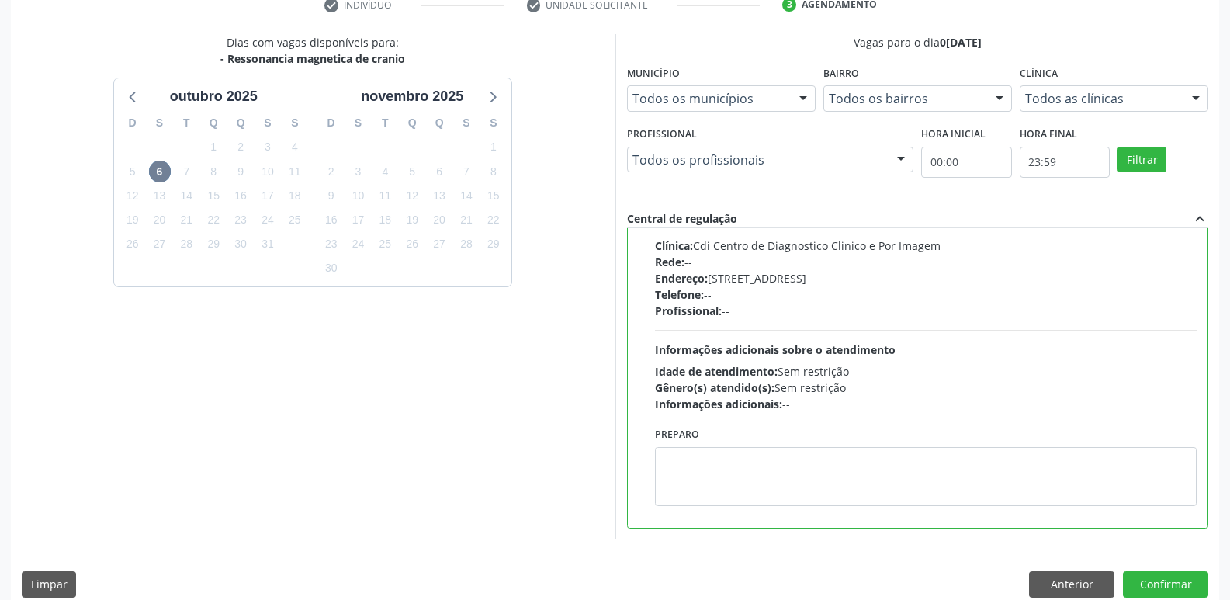
scroll to position [327, 0]
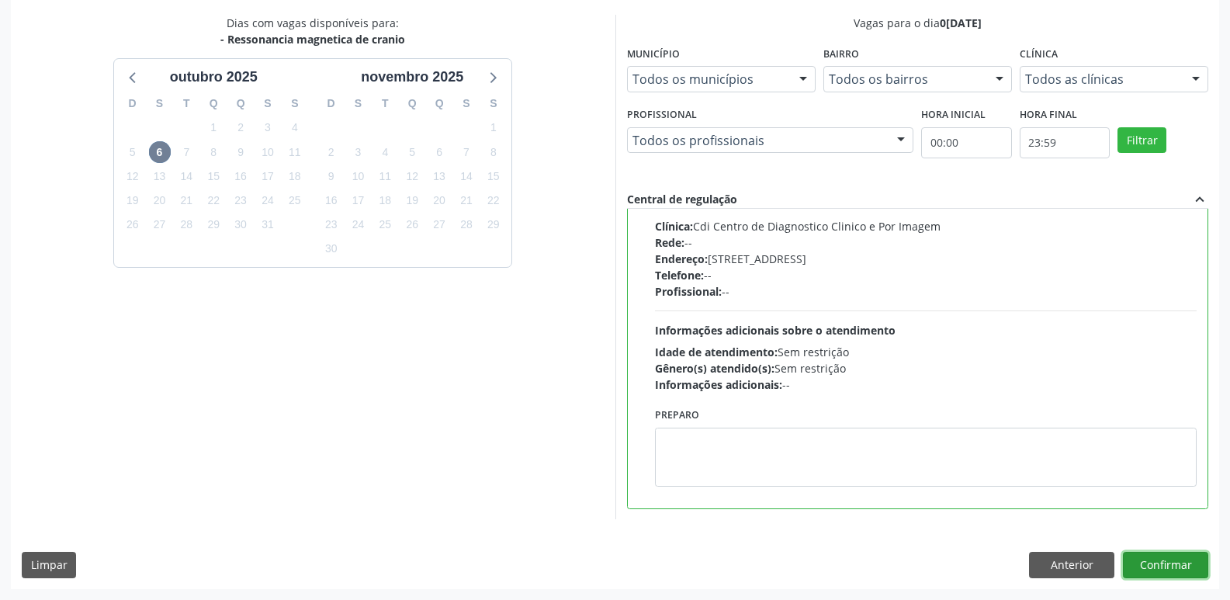
click at [1189, 565] on button "Confirmar" at bounding box center [1165, 565] width 85 height 26
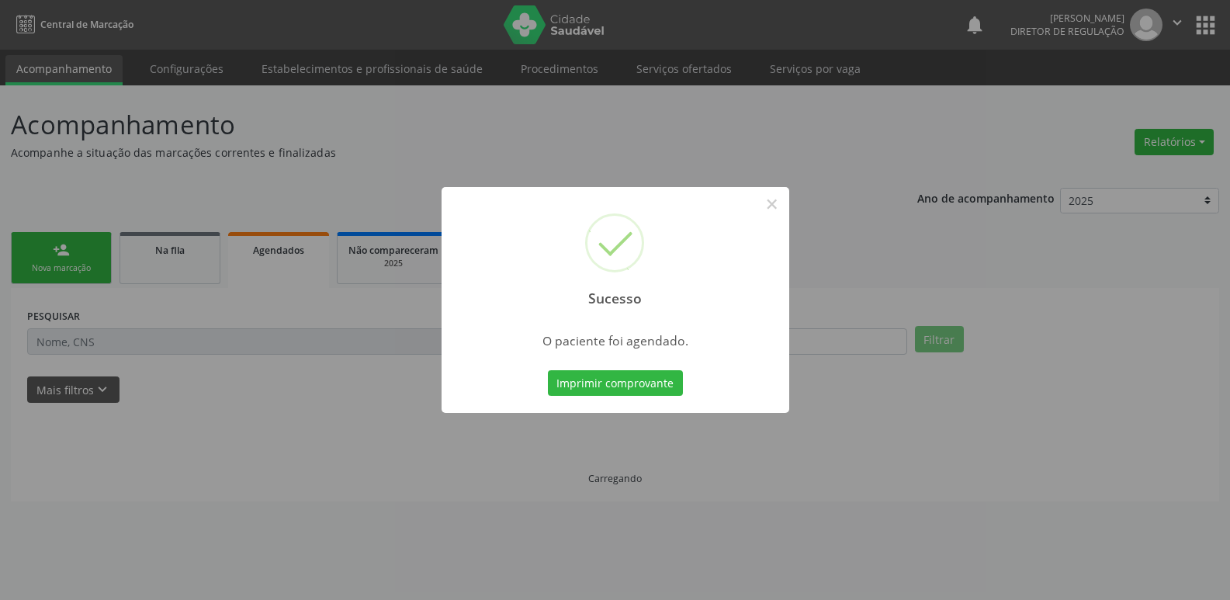
scroll to position [0, 0]
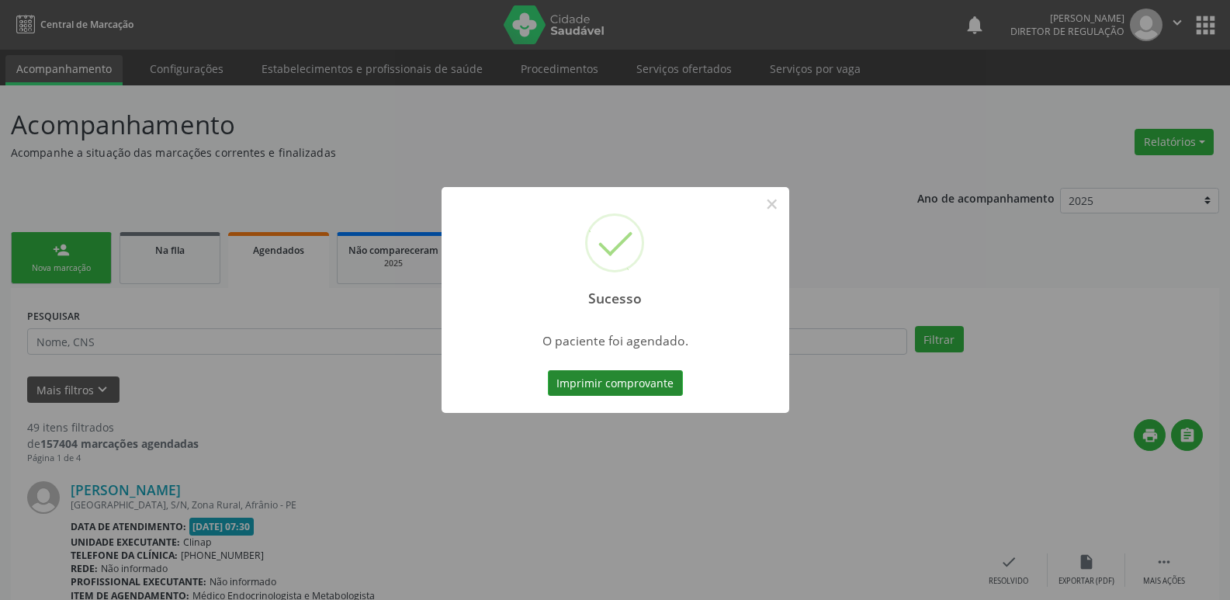
click at [663, 387] on button "Imprimir comprovante" at bounding box center [615, 383] width 135 height 26
